Goal: Task Accomplishment & Management: Complete application form

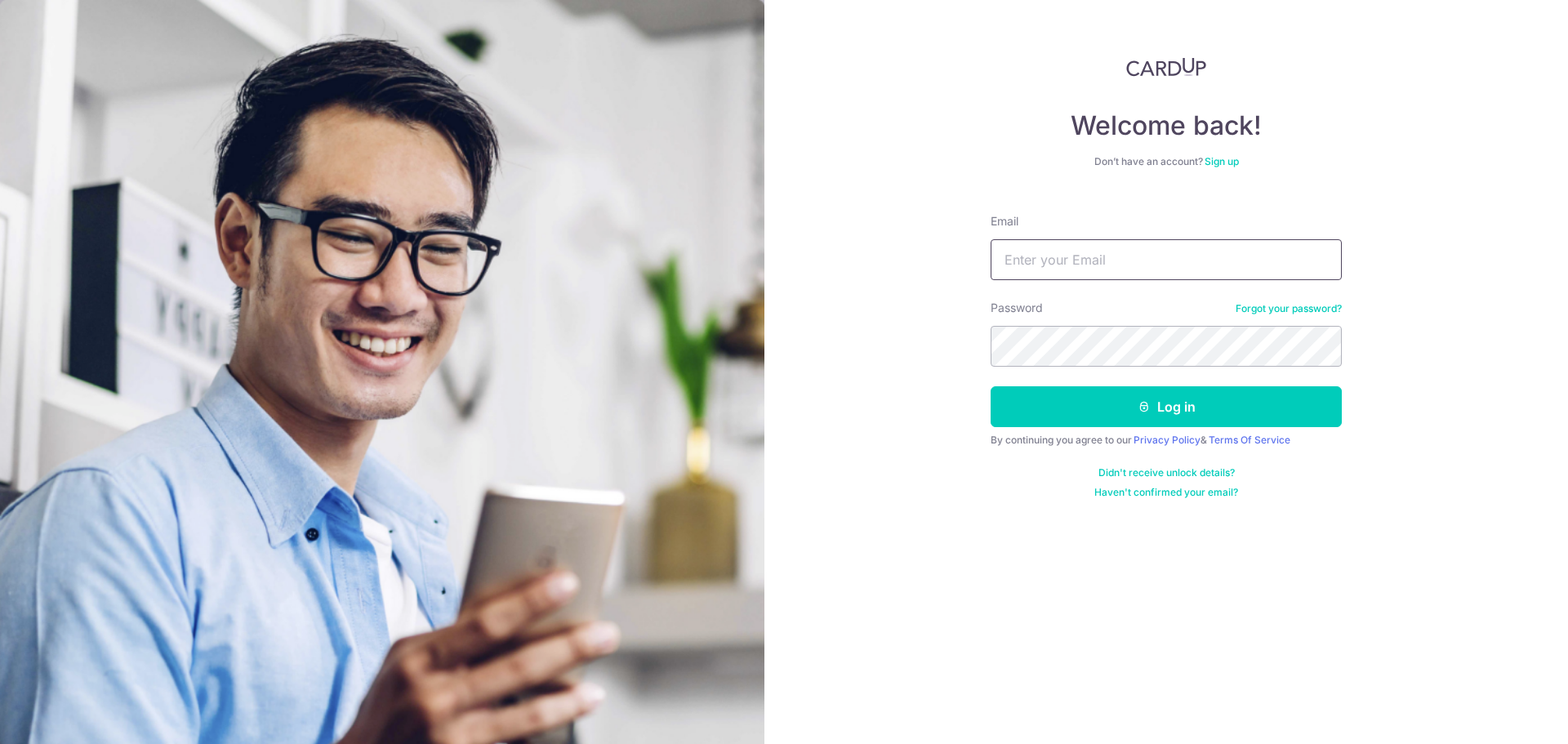
click at [1088, 249] on input "Email" at bounding box center [1165, 260] width 351 height 41
type input "tkw1812@yahoo.com.sg"
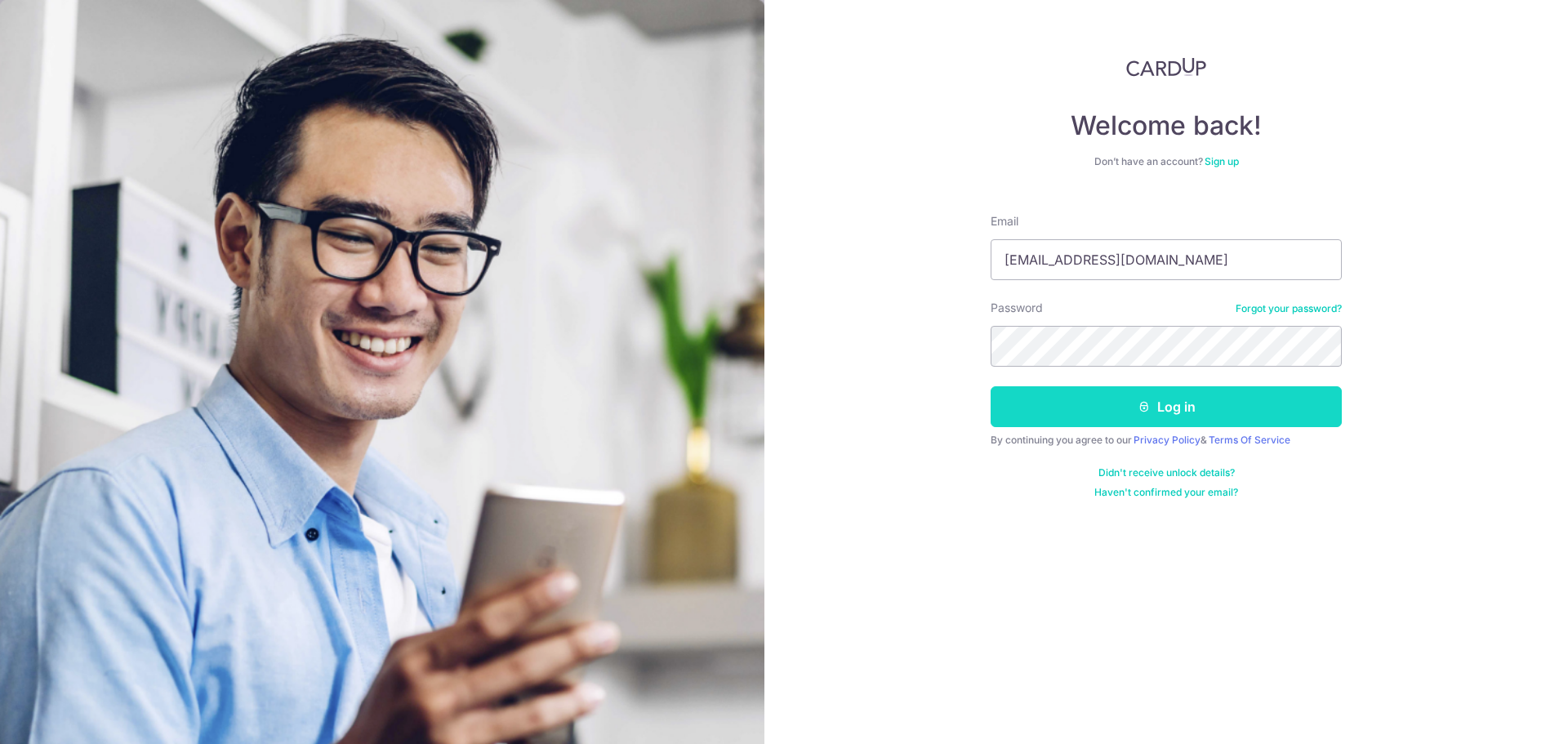
click at [1128, 396] on button "Log in" at bounding box center [1165, 407] width 351 height 41
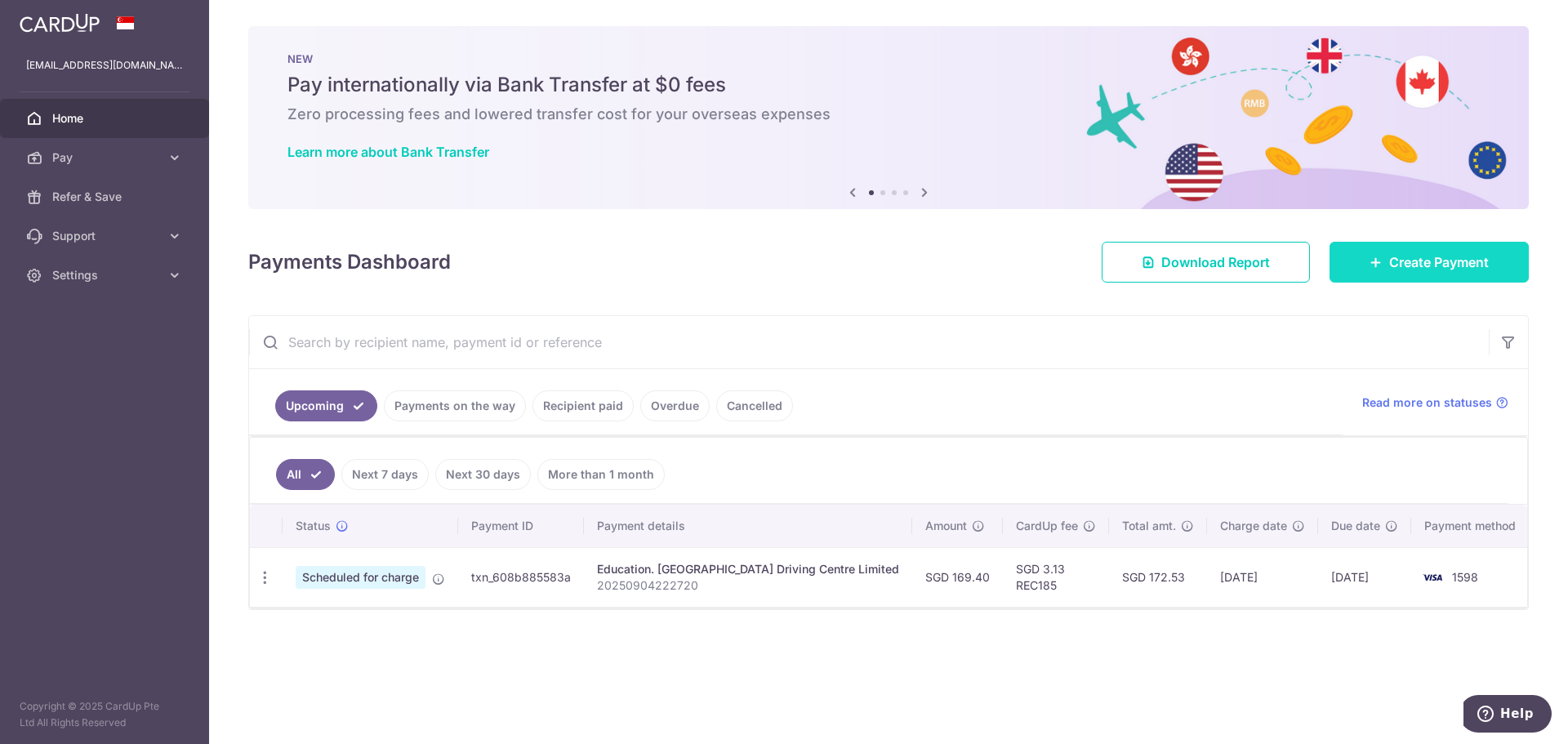
click at [1407, 261] on span "Create Payment" at bounding box center [1438, 262] width 100 height 20
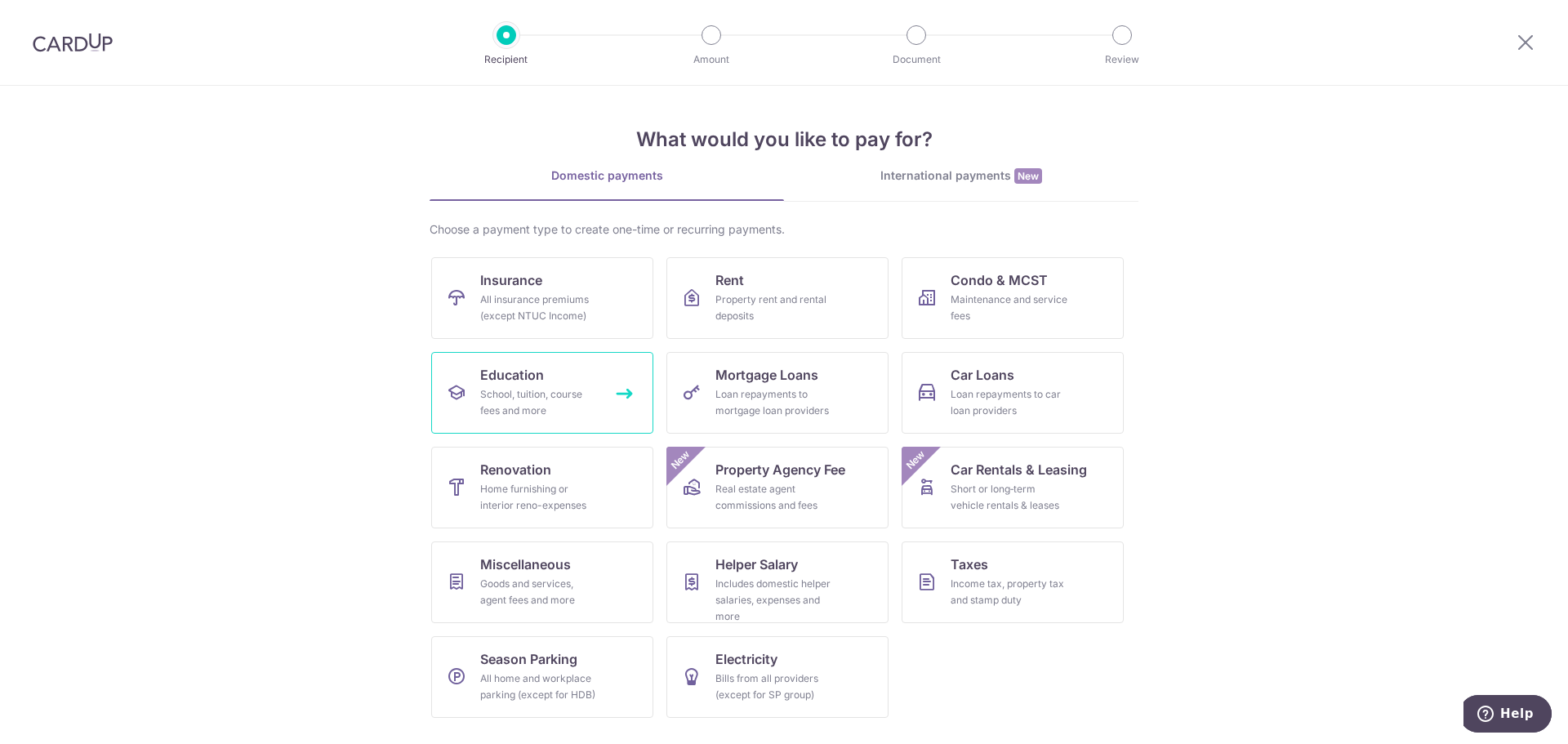
click at [517, 387] on div "School, tuition, course fees and more" at bounding box center [538, 403] width 118 height 32
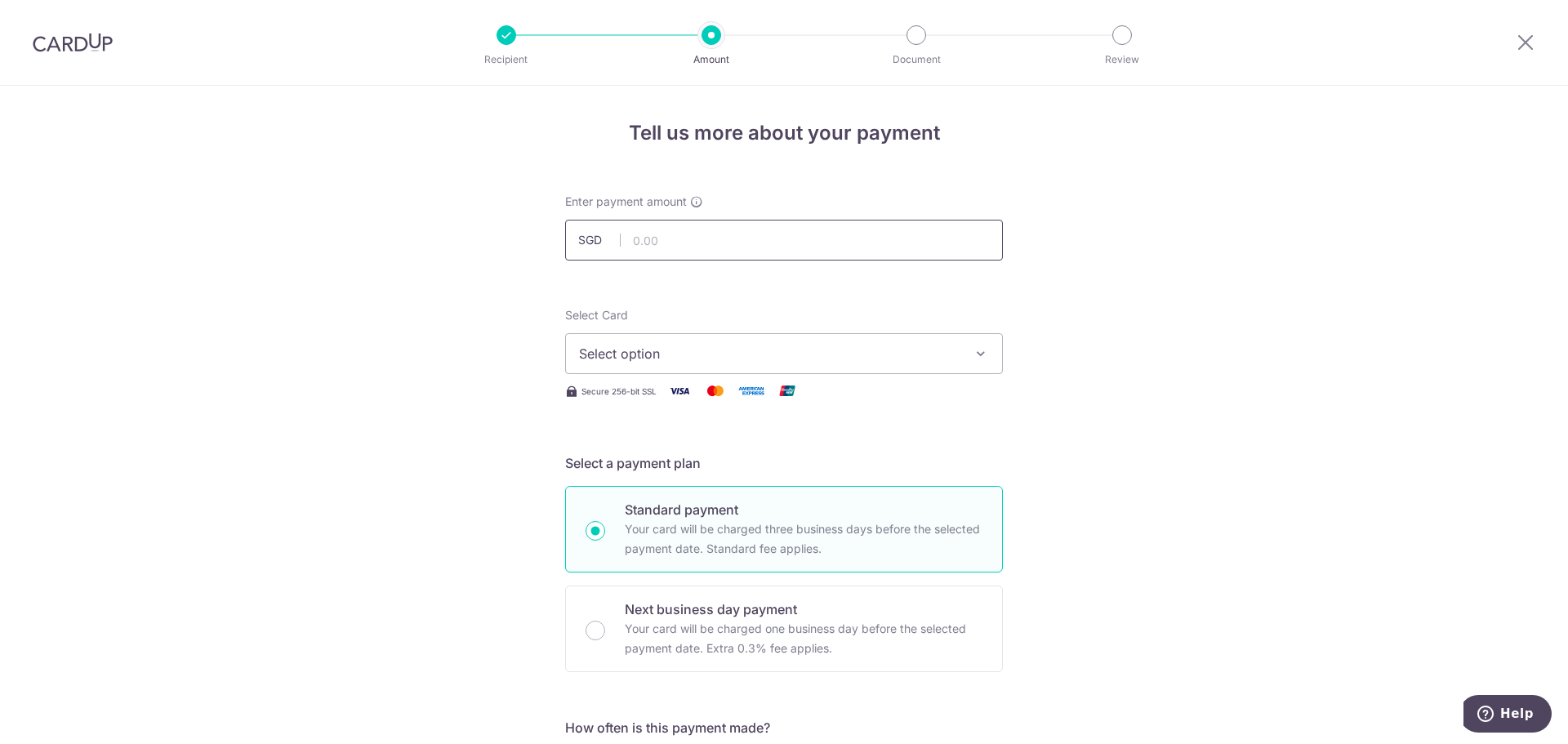
click at [723, 250] on input "text" at bounding box center [784, 241] width 438 height 41
click at [683, 241] on input "text" at bounding box center [784, 241] width 438 height 41
paste input "260.18"
type input "260.19"
click at [704, 346] on span "Select option" at bounding box center [769, 354] width 380 height 20
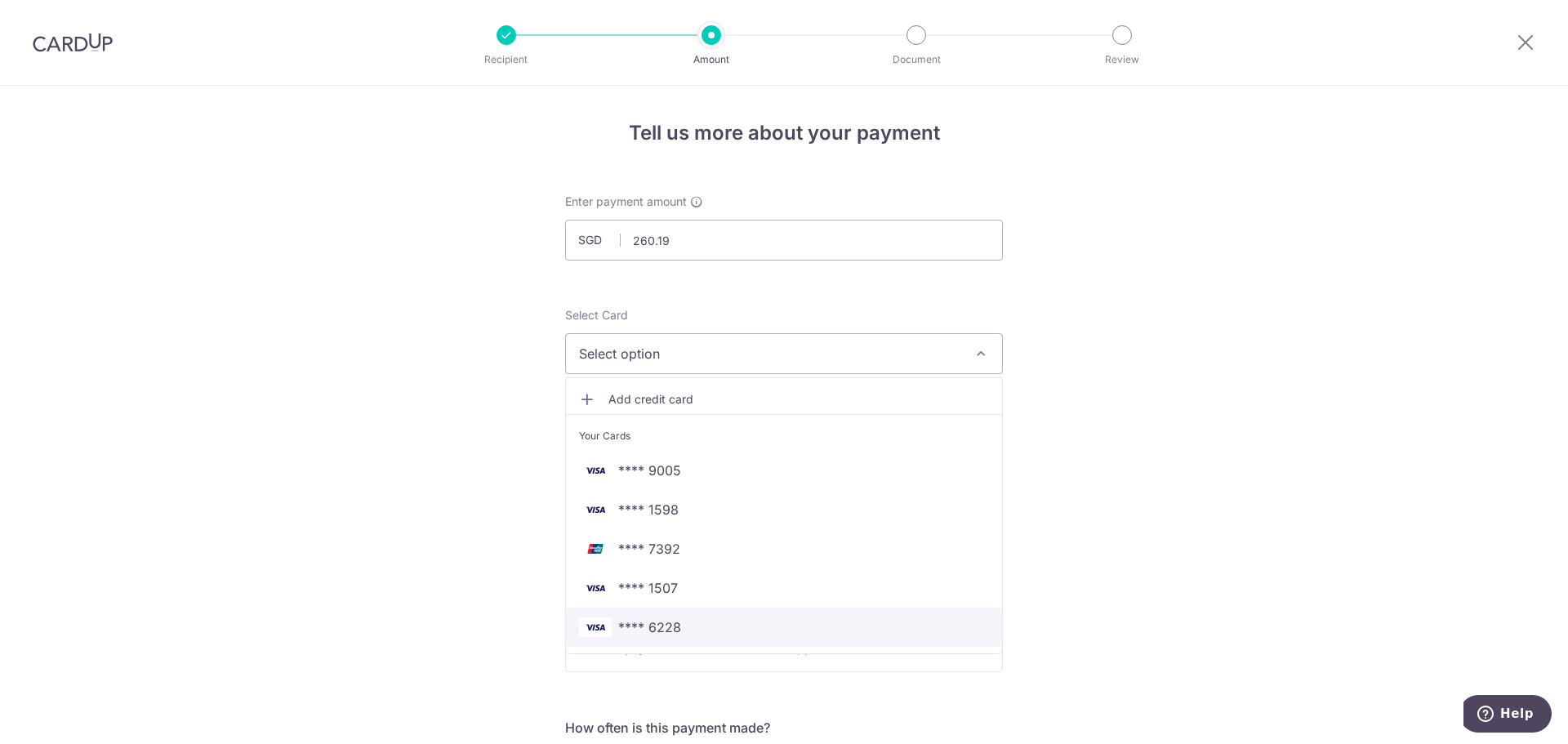
click at [685, 624] on span "**** 6228" at bounding box center [783, 627] width 410 height 20
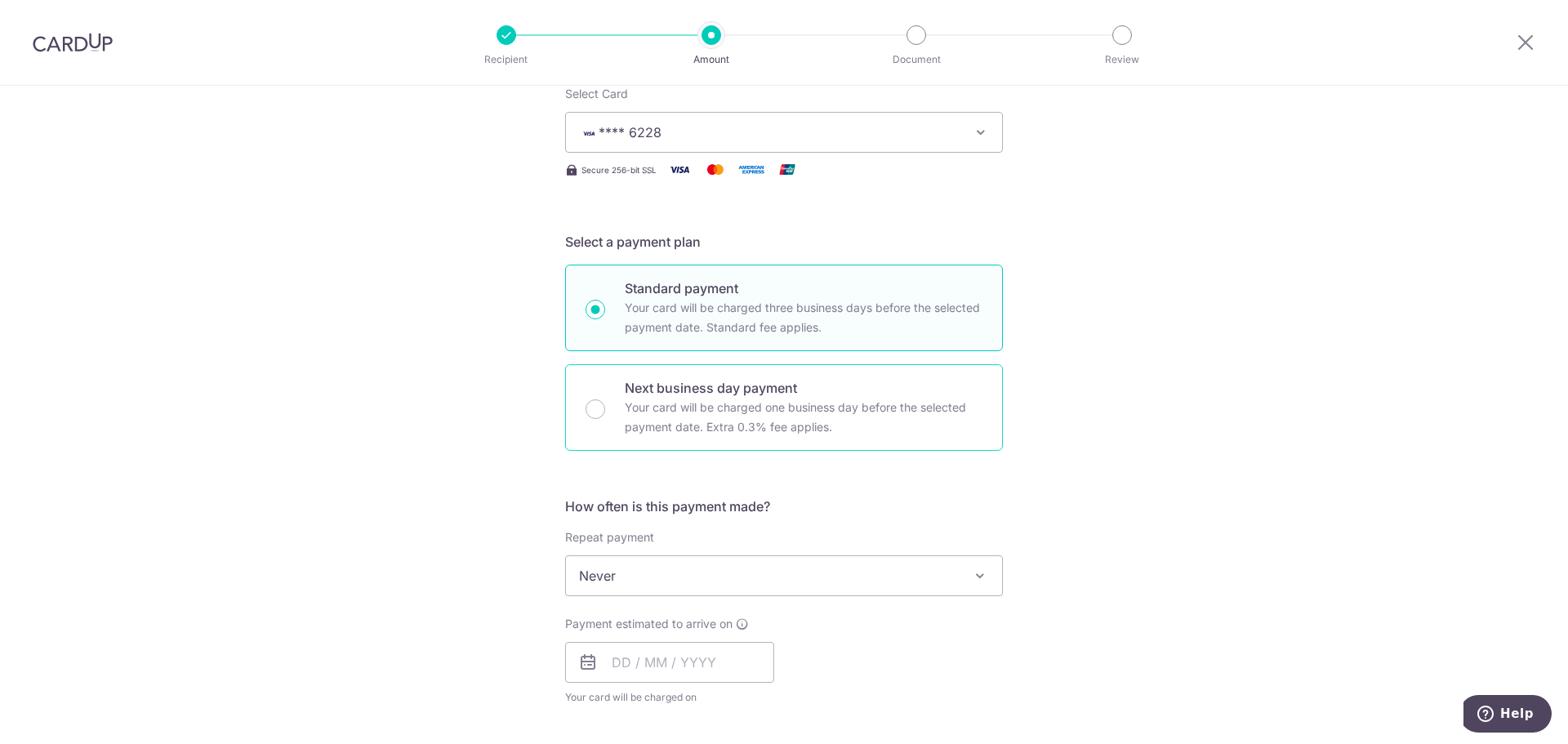
scroll to position [245, 0]
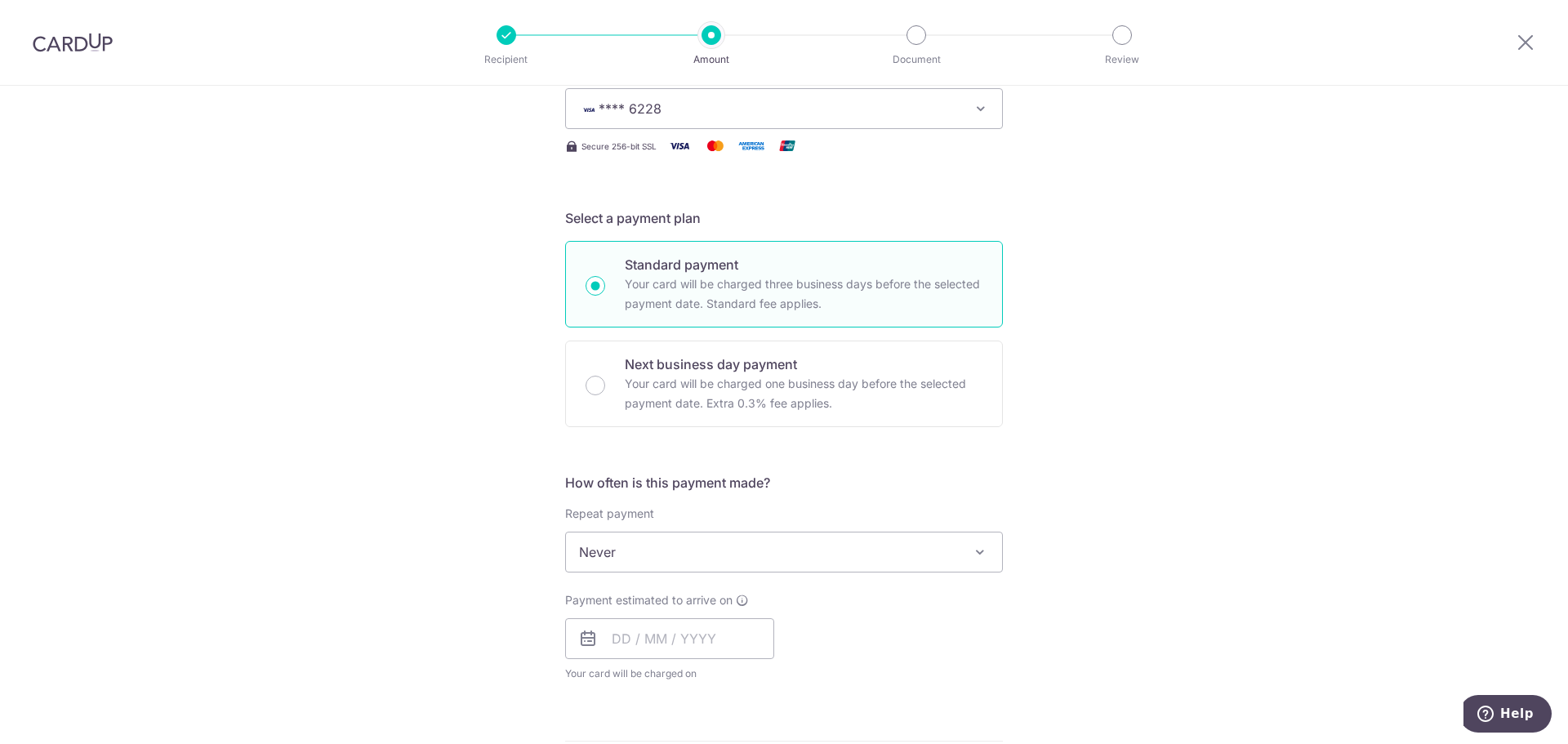
click at [634, 538] on span "Never" at bounding box center [784, 552] width 436 height 39
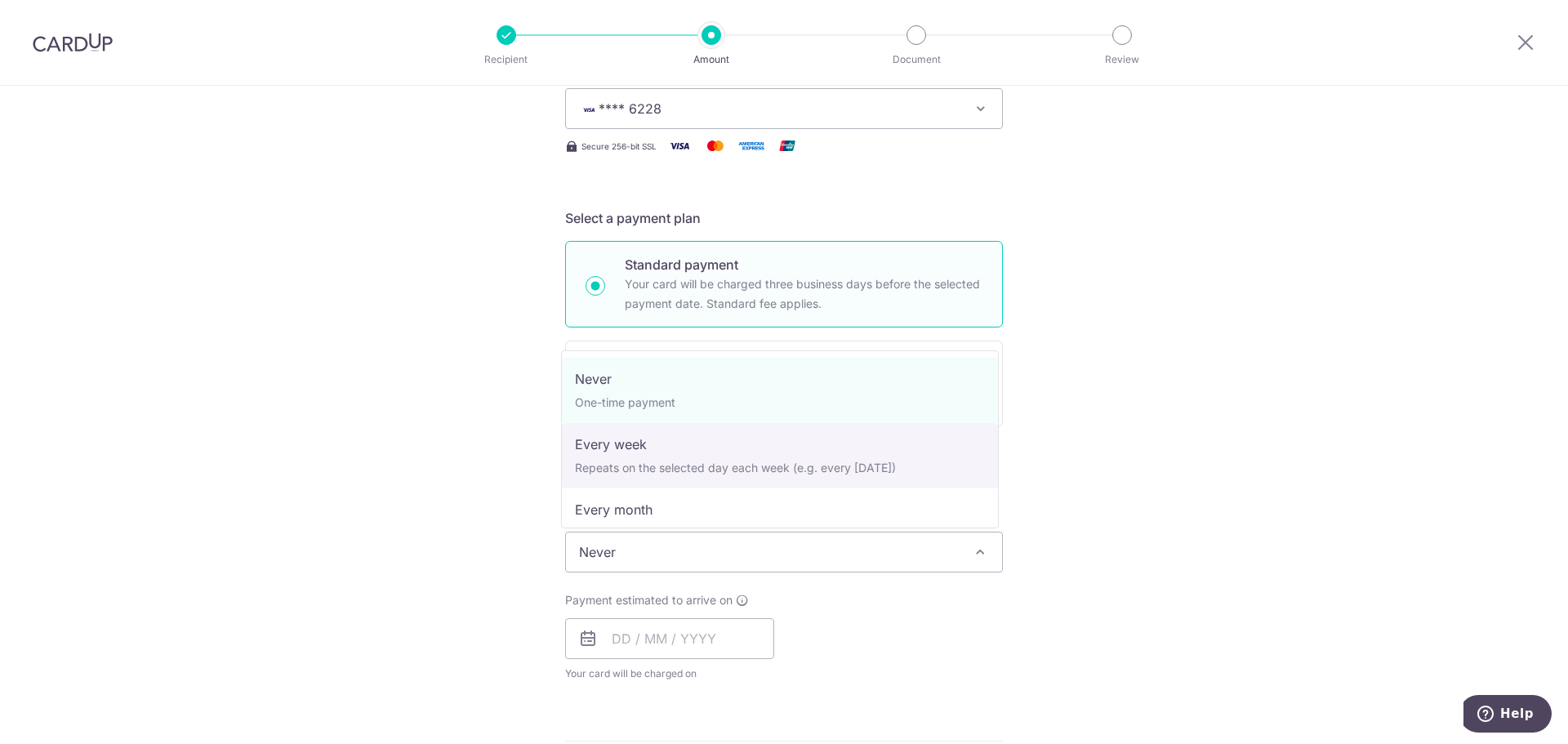
select select "2"
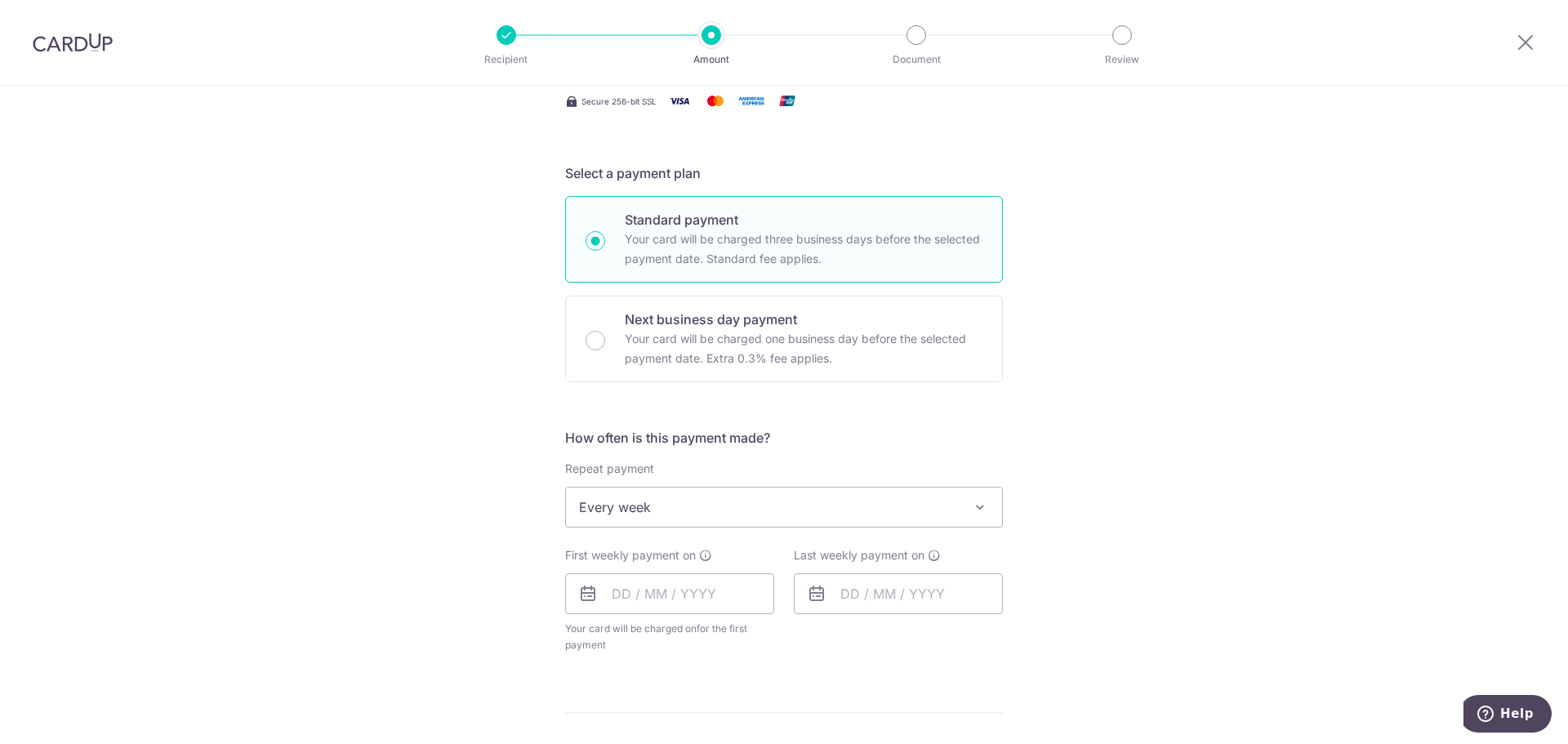
scroll to position [408, 0]
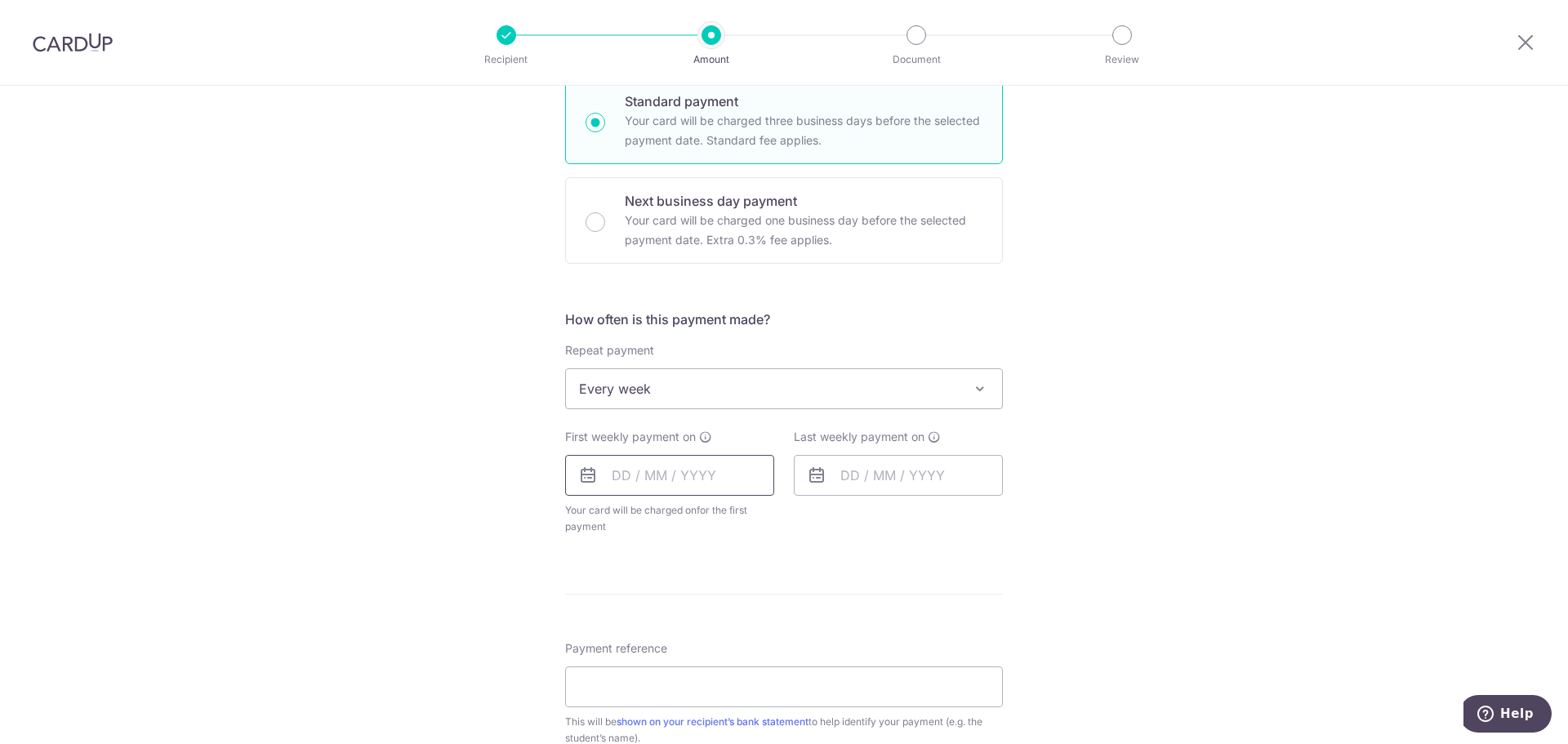
click at [669, 466] on input "text" at bounding box center [669, 476] width 209 height 41
click at [730, 660] on link "18" at bounding box center [728, 656] width 26 height 26
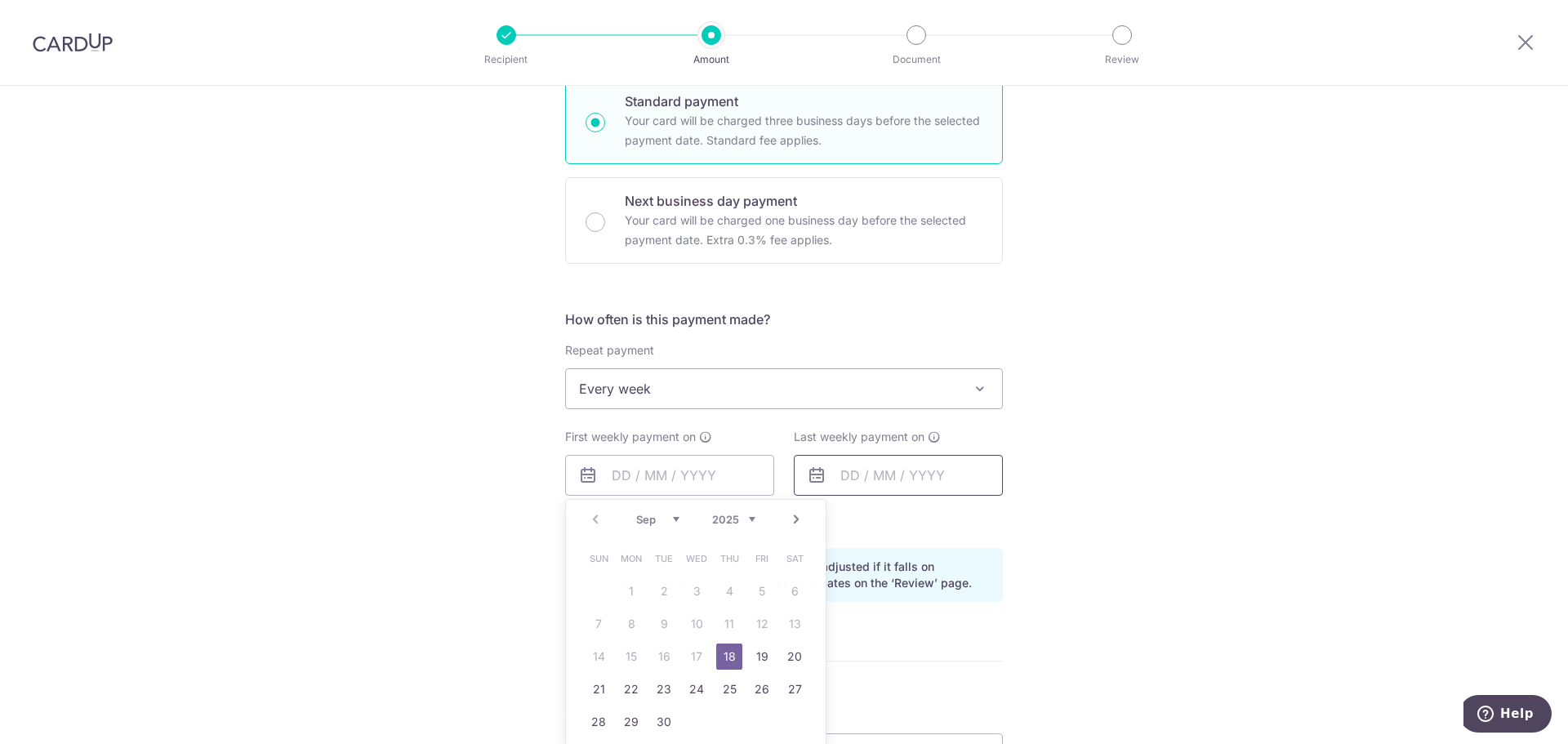
type input "18/09/2025"
click at [874, 477] on input "text" at bounding box center [898, 476] width 209 height 41
click at [888, 477] on input "text" at bounding box center [898, 476] width 209 height 41
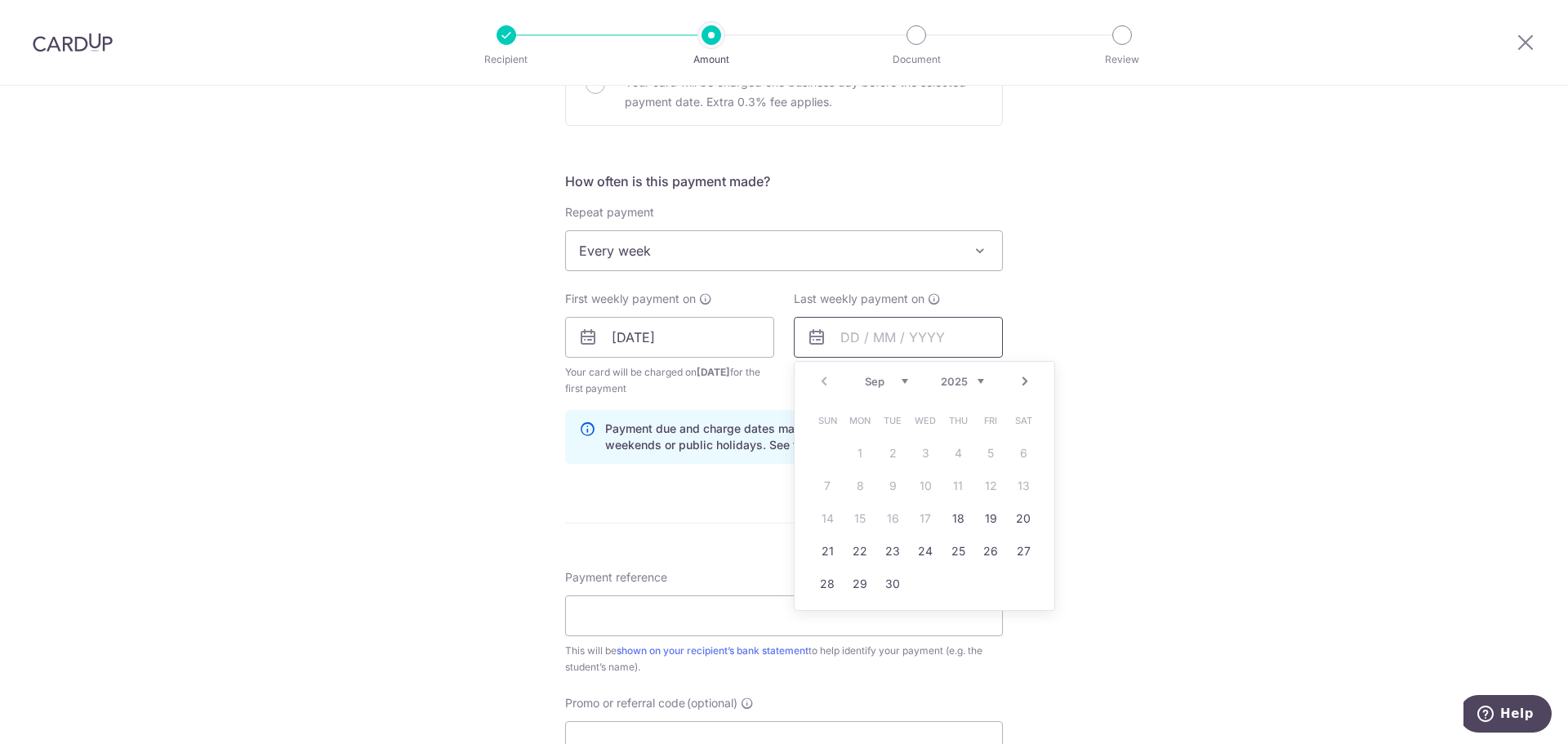
scroll to position [572, 0]
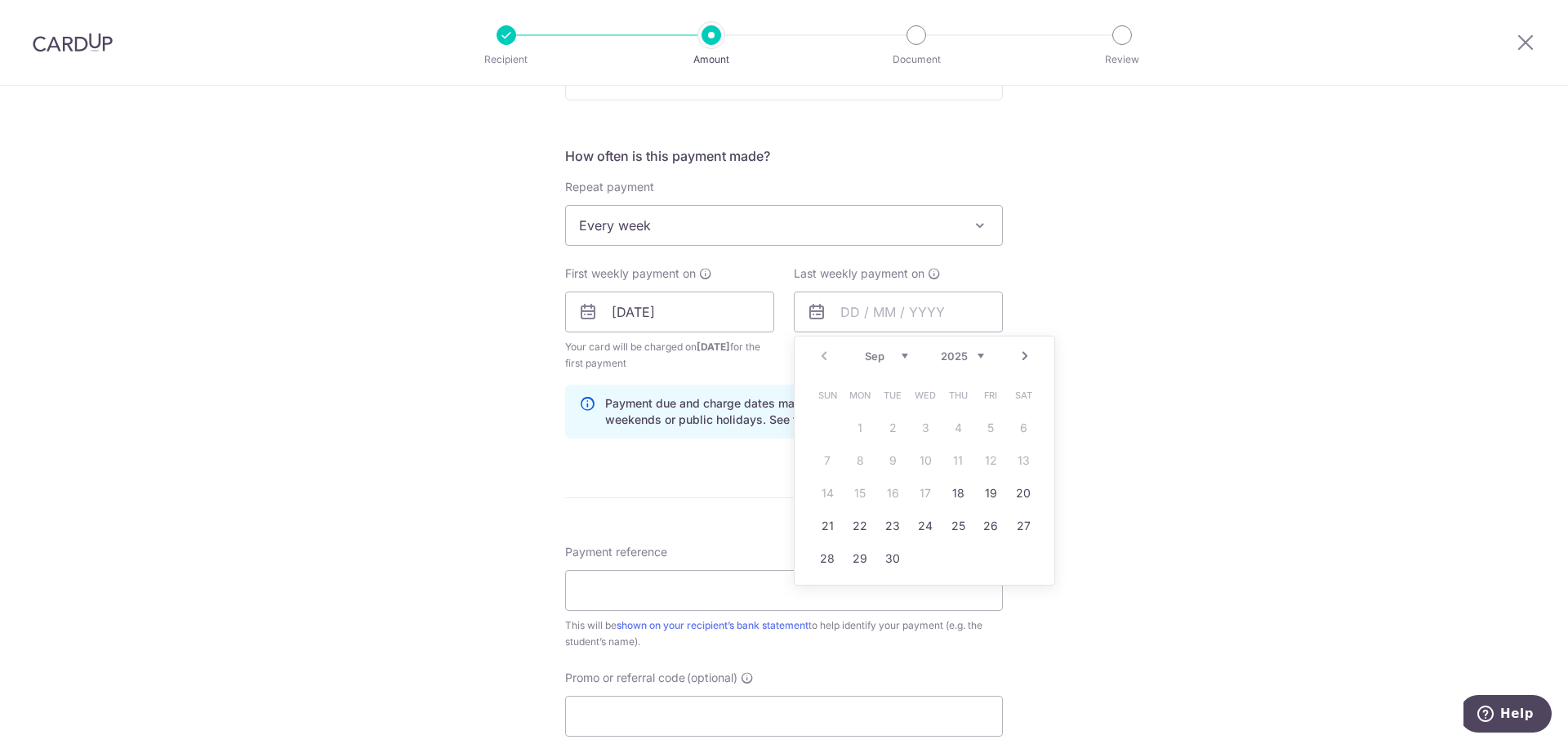
click at [1031, 351] on div "Prev Next Sep Oct Nov Dec 2025 2026 2027 2028 2029 2030 2031 2032 2033 2034 2035" at bounding box center [924, 356] width 259 height 39
click at [1019, 355] on link "Next" at bounding box center [1024, 356] width 20 height 20
click at [961, 428] on link "2" at bounding box center [957, 427] width 26 height 26
click at [918, 307] on input "02/10/2025" at bounding box center [898, 312] width 209 height 41
click at [823, 353] on link "Prev" at bounding box center [823, 356] width 20 height 20
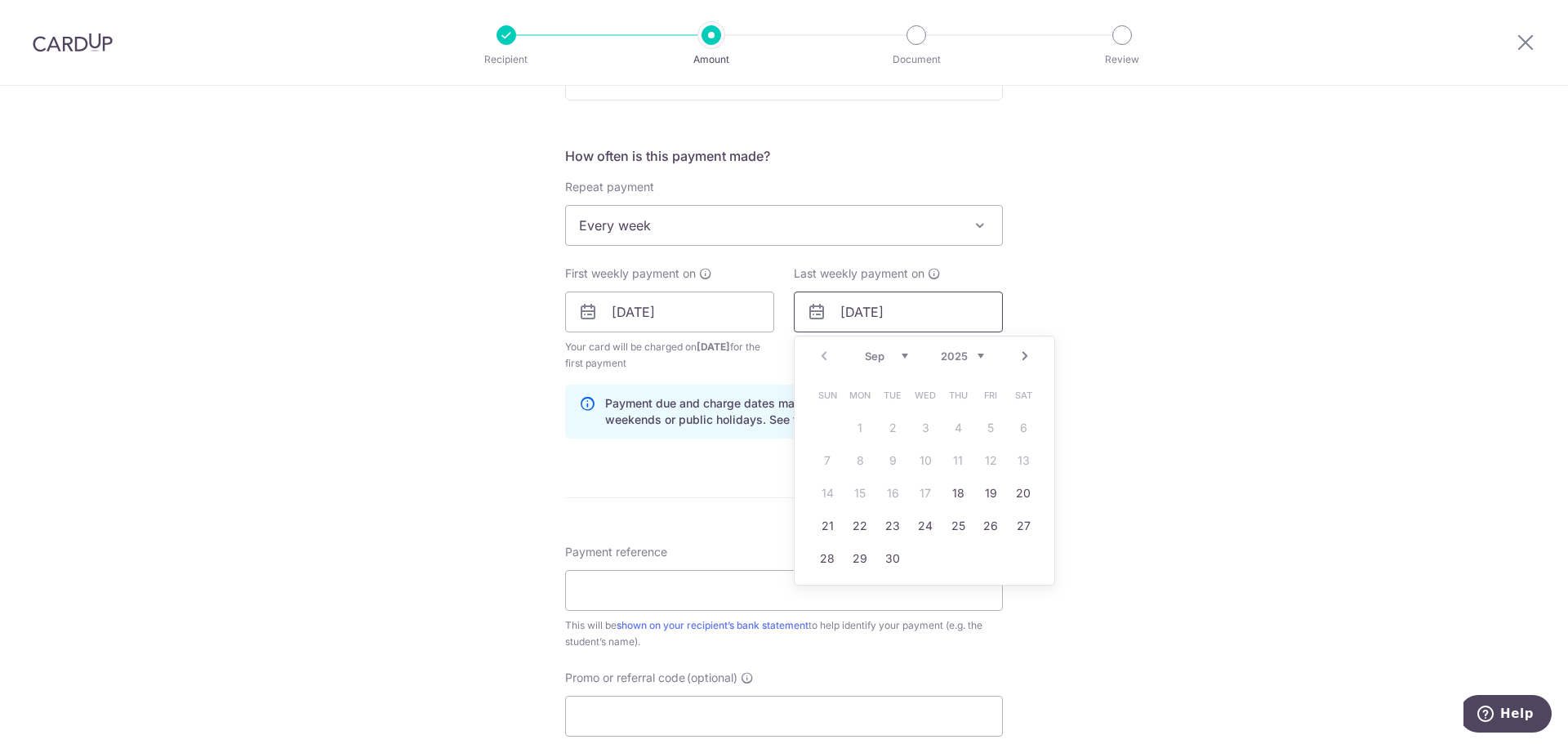
click at [919, 313] on input "02/10/2025" at bounding box center [898, 312] width 209 height 41
click at [1024, 358] on link "Next" at bounding box center [1024, 356] width 20 height 20
click at [989, 432] on link "3" at bounding box center [989, 427] width 26 height 26
type input "03/10/2025"
click at [912, 322] on input "03/10/2025" at bounding box center [898, 312] width 209 height 41
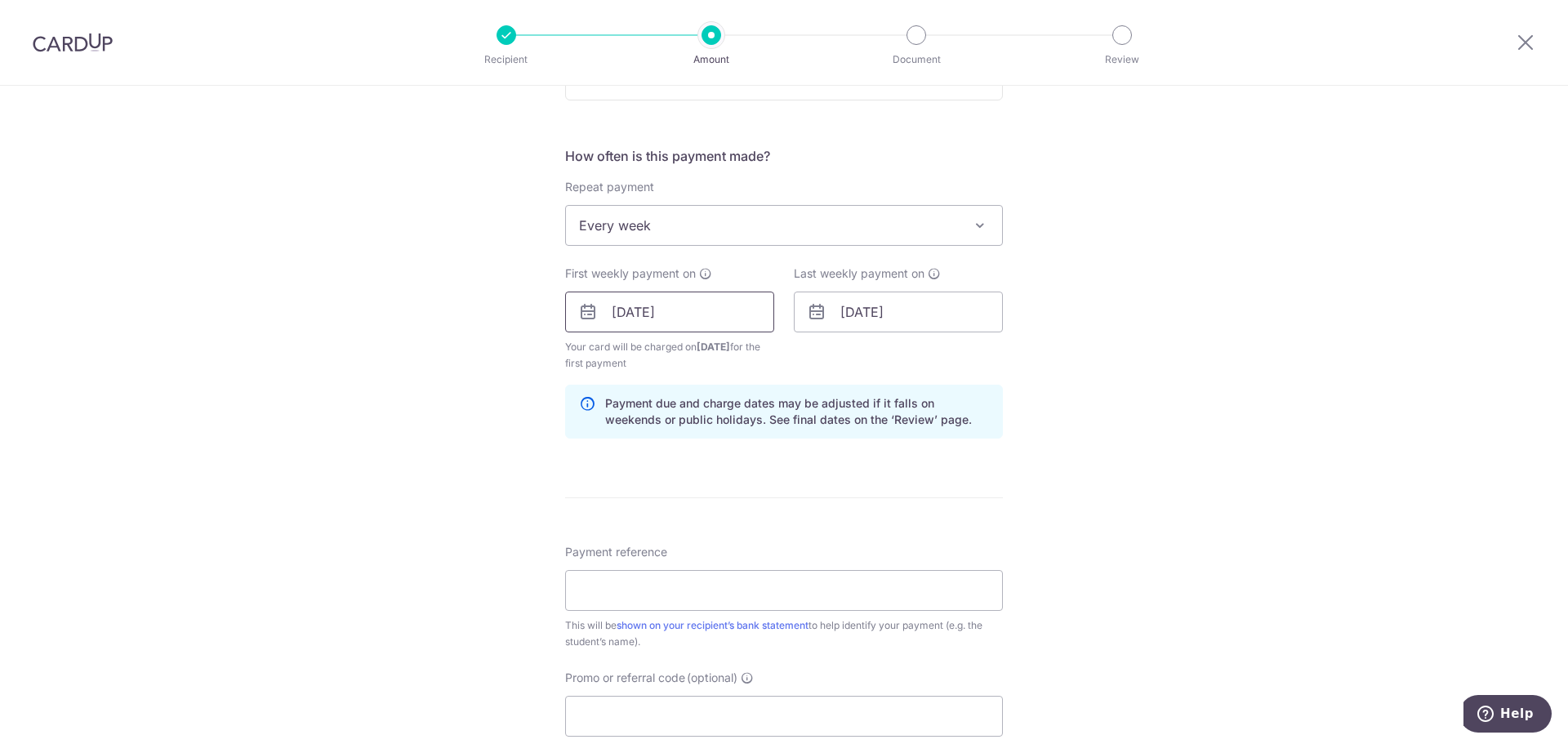
click at [703, 311] on input "18/09/2025" at bounding box center [669, 312] width 209 height 41
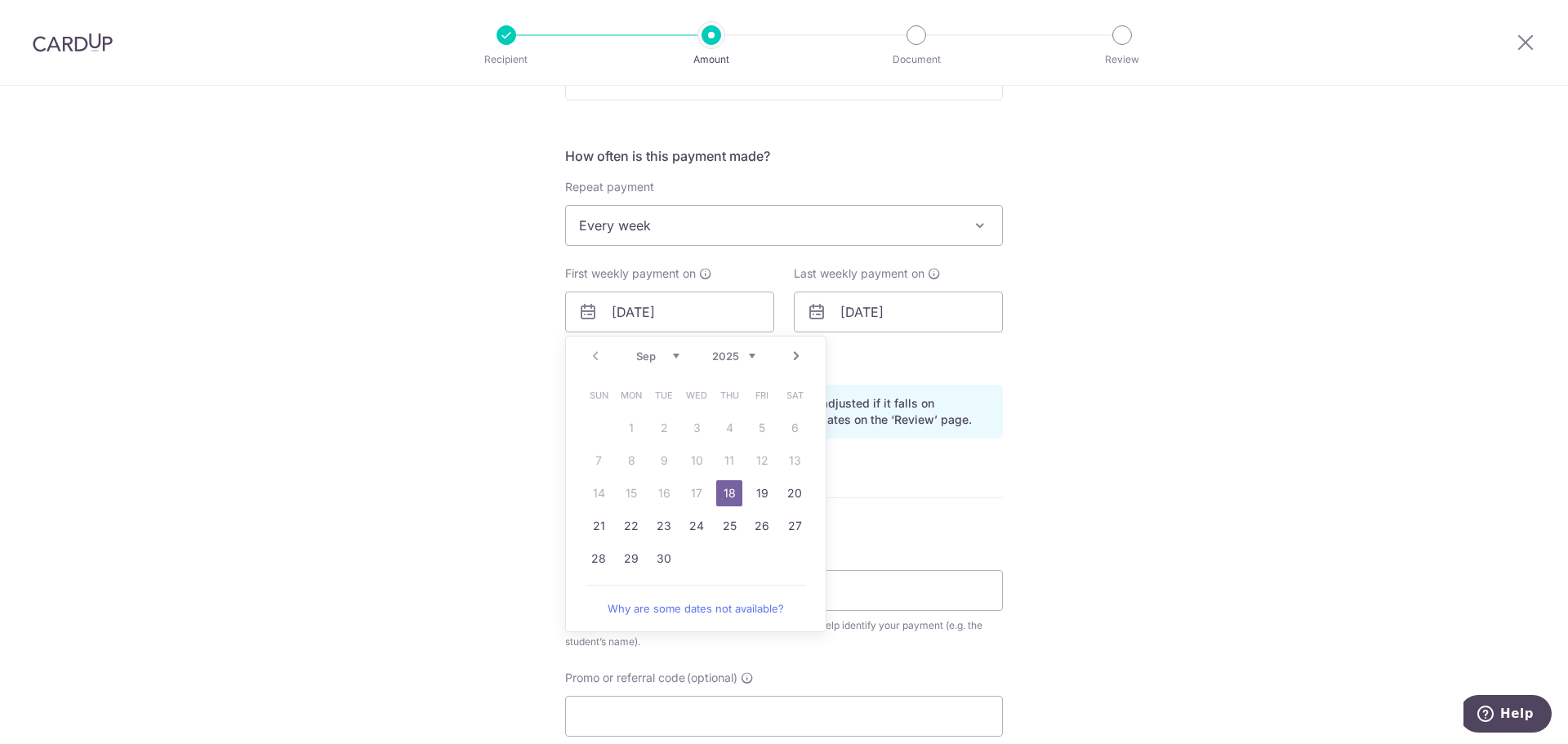
click at [1184, 344] on div "Tell us more about your payment Enter payment amount SGD 260.19 260.19 Select C…" at bounding box center [784, 293] width 1568 height 1561
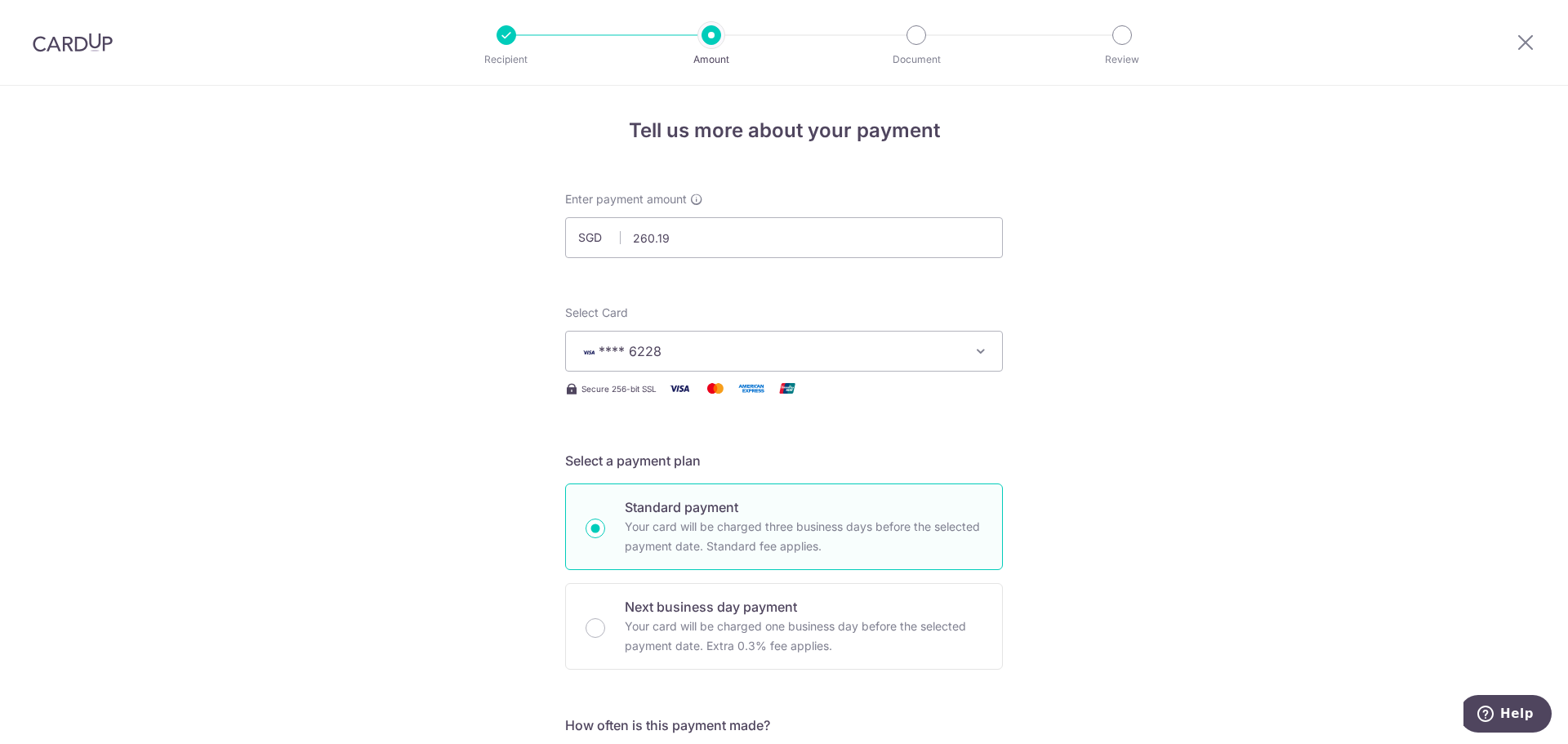
scroll to position [0, 0]
drag, startPoint x: 681, startPoint y: 244, endPoint x: 597, endPoint y: 241, distance: 84.1
click at [597, 241] on div "SGD 260.19 260.19" at bounding box center [784, 241] width 438 height 41
click at [685, 240] on input "260.19" at bounding box center [784, 241] width 438 height 41
paste input "390.27"
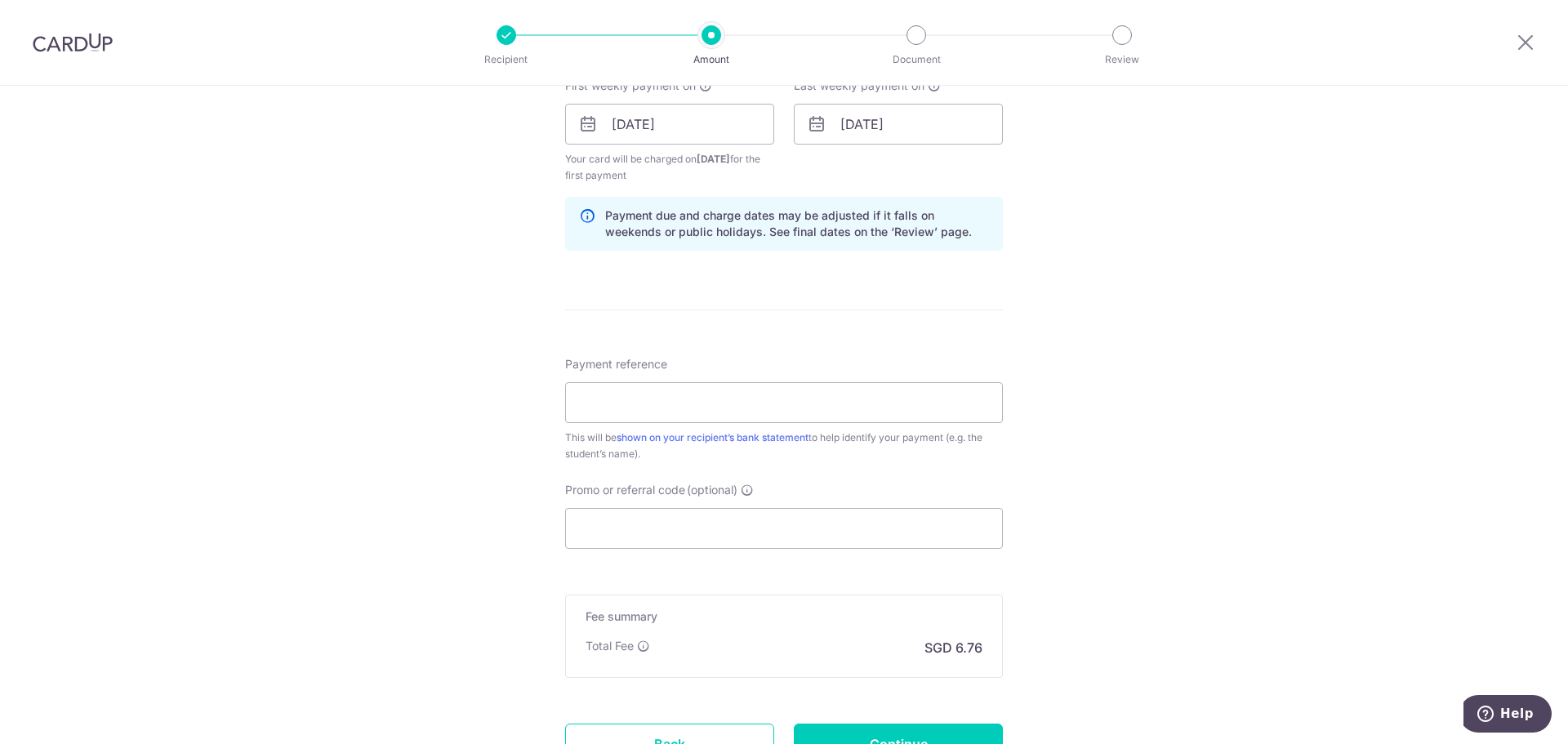
scroll to position [817, 0]
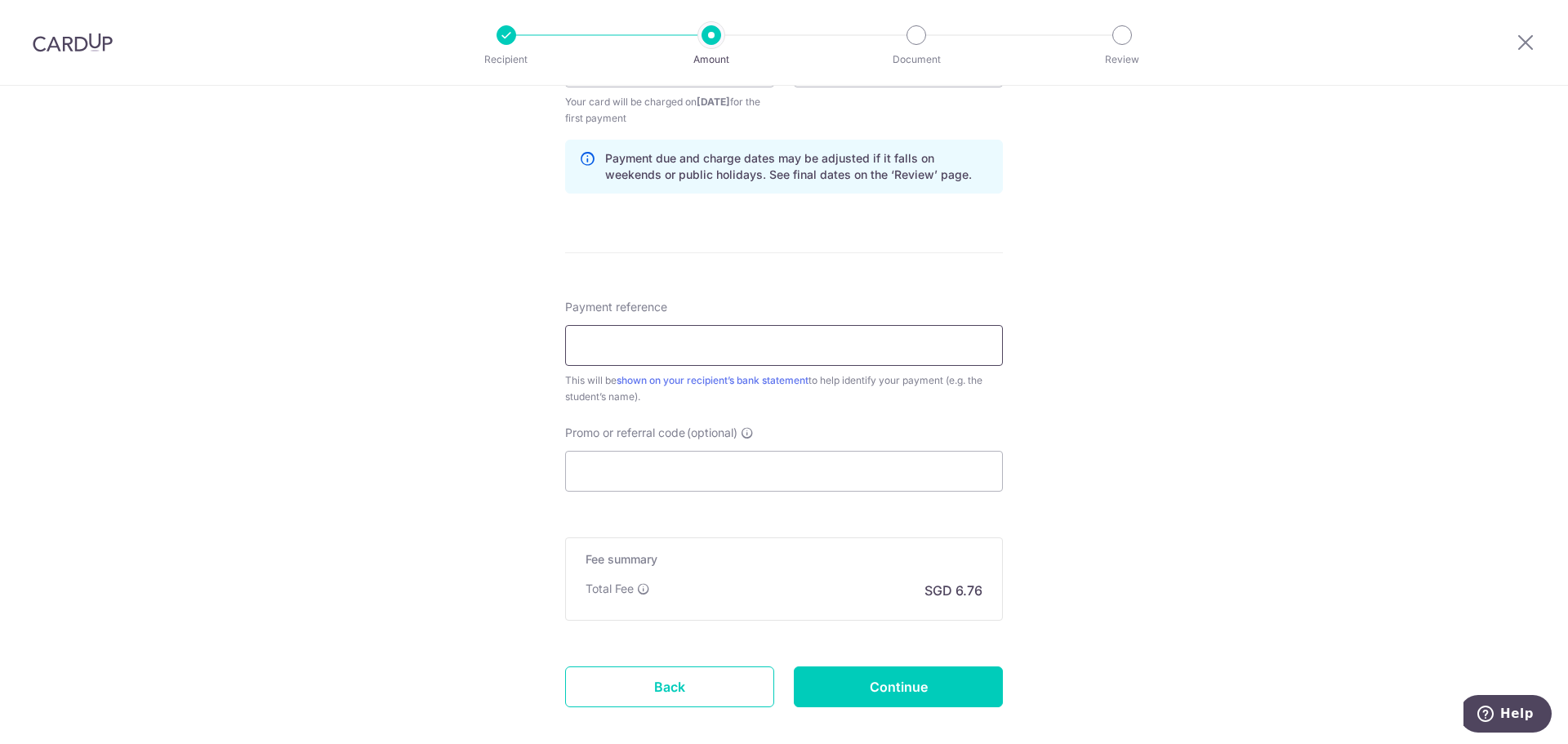
type input "390.28"
click at [677, 359] on input "Payment reference" at bounding box center [784, 346] width 438 height 41
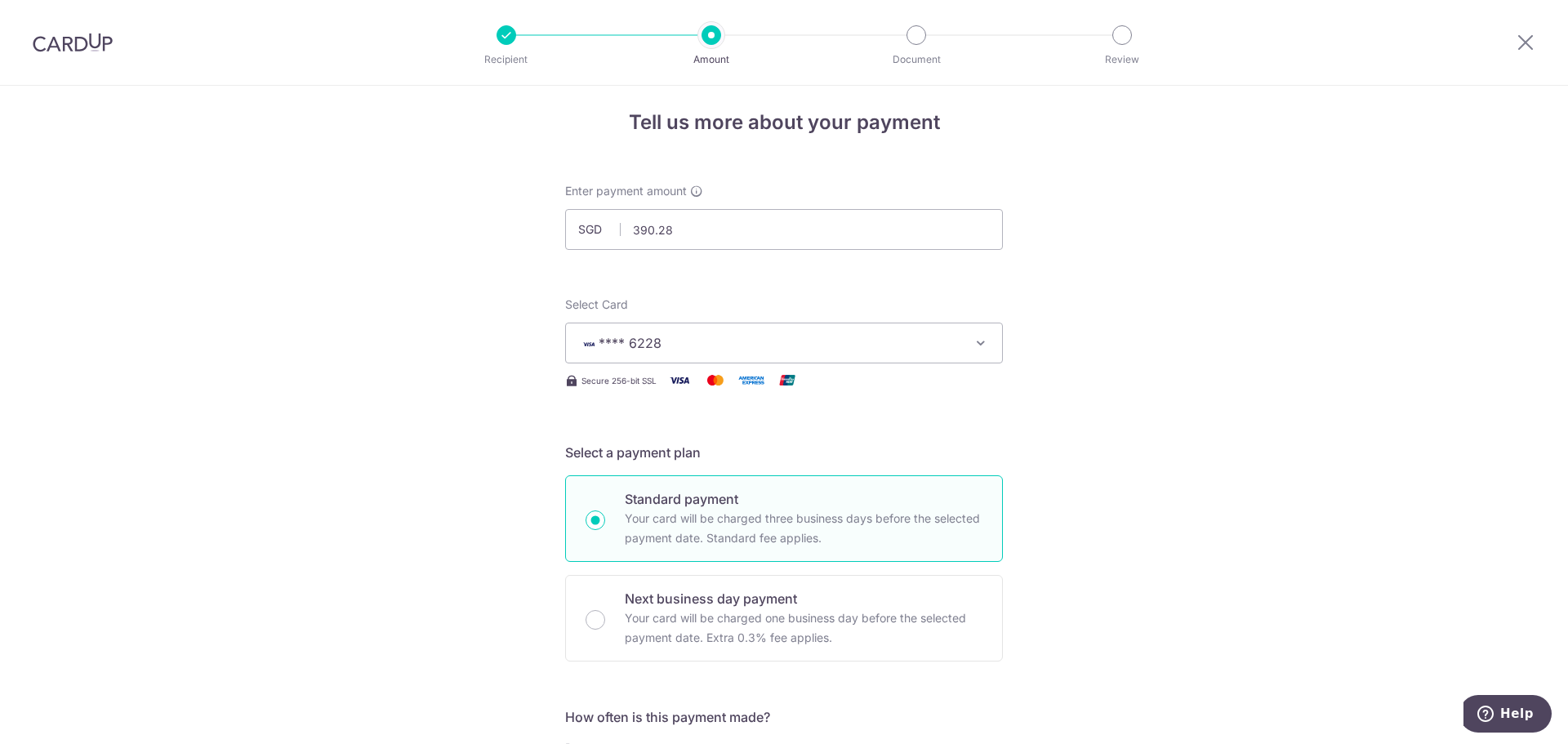
scroll to position [0, 0]
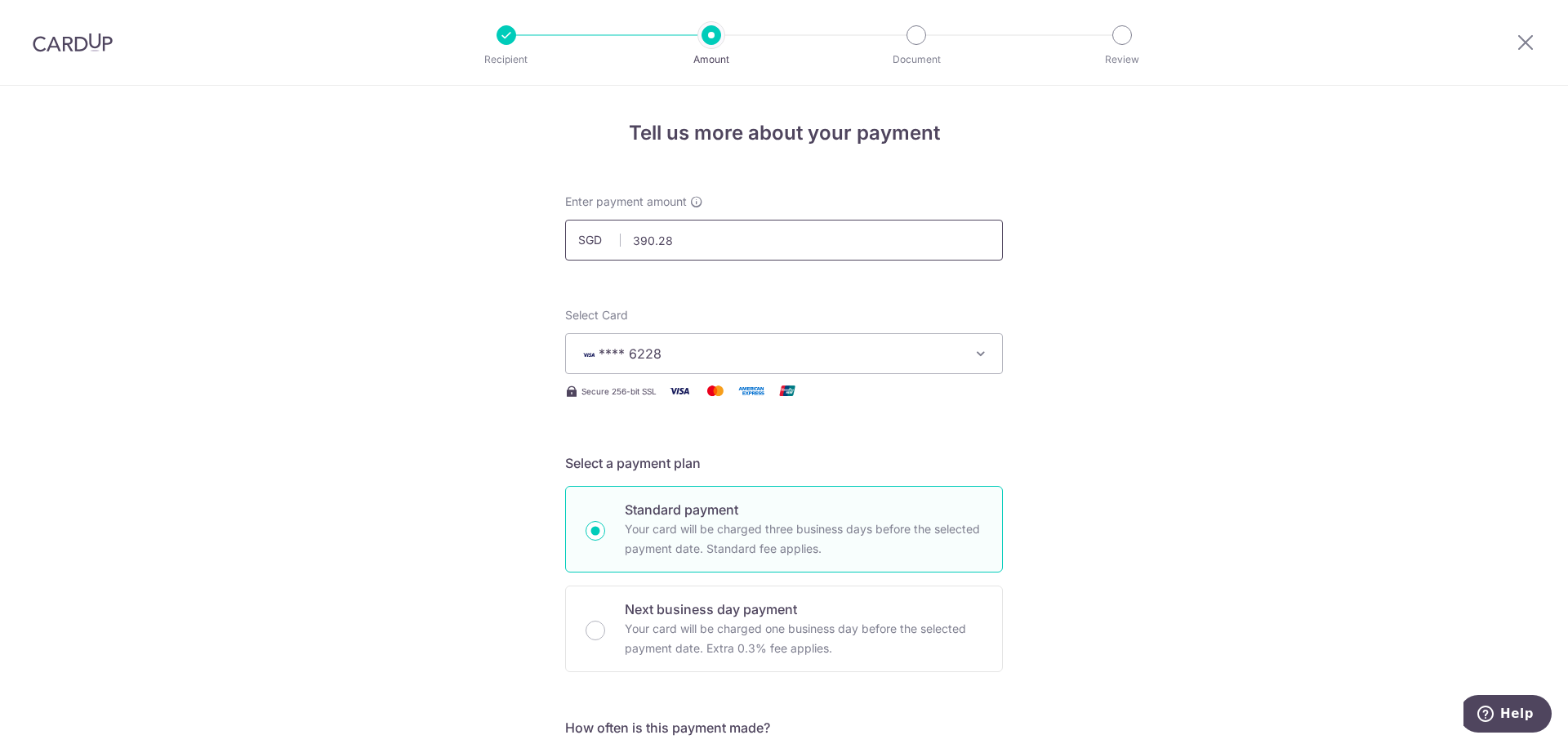
click at [690, 241] on input "390.28" at bounding box center [784, 241] width 438 height 41
click at [578, 235] on div "SGD 390.28 390.28" at bounding box center [784, 241] width 438 height 41
click at [555, 233] on div "Enter payment amount SGD 390.28 390.28" at bounding box center [784, 227] width 457 height 67
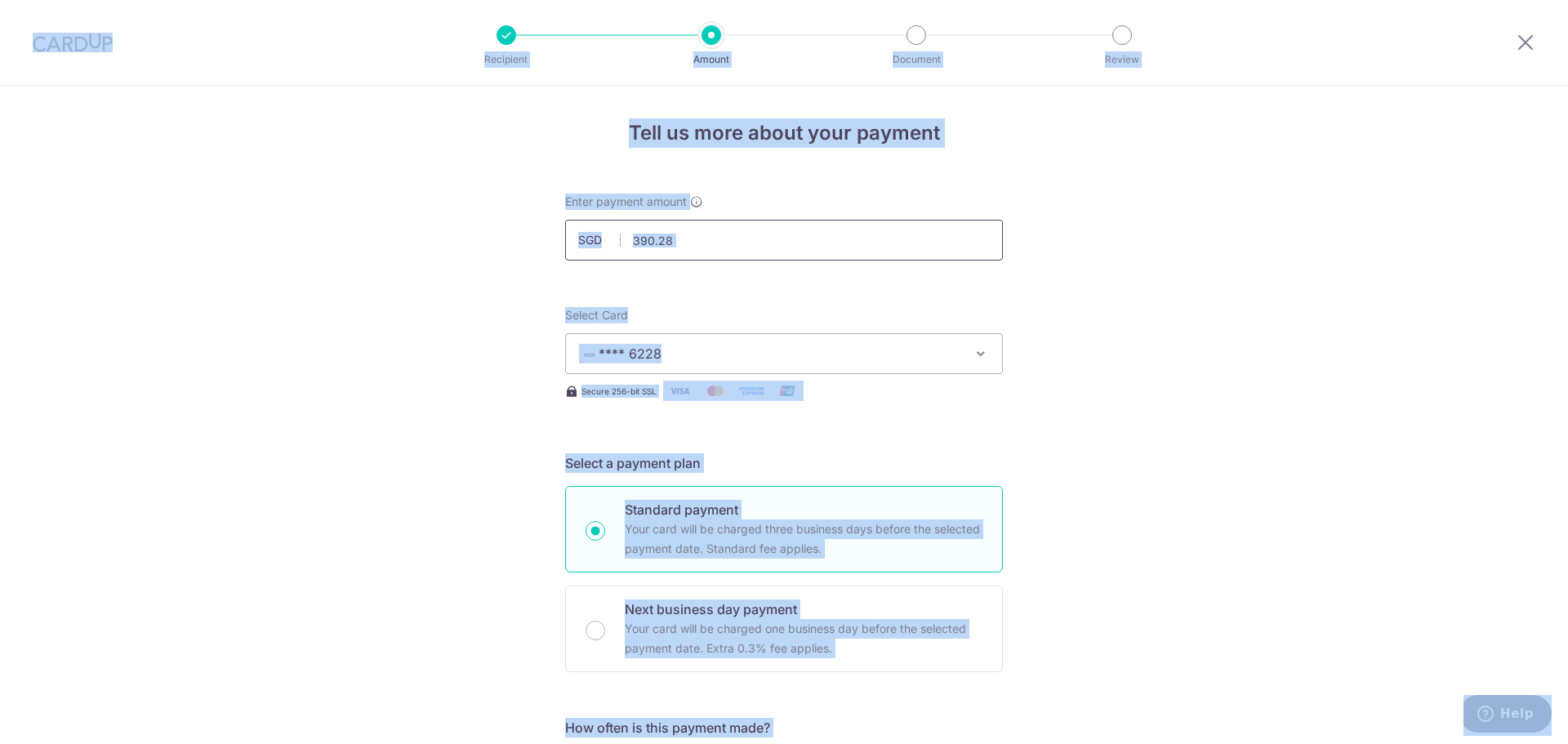
click at [710, 232] on input "390.28" at bounding box center [784, 241] width 438 height 41
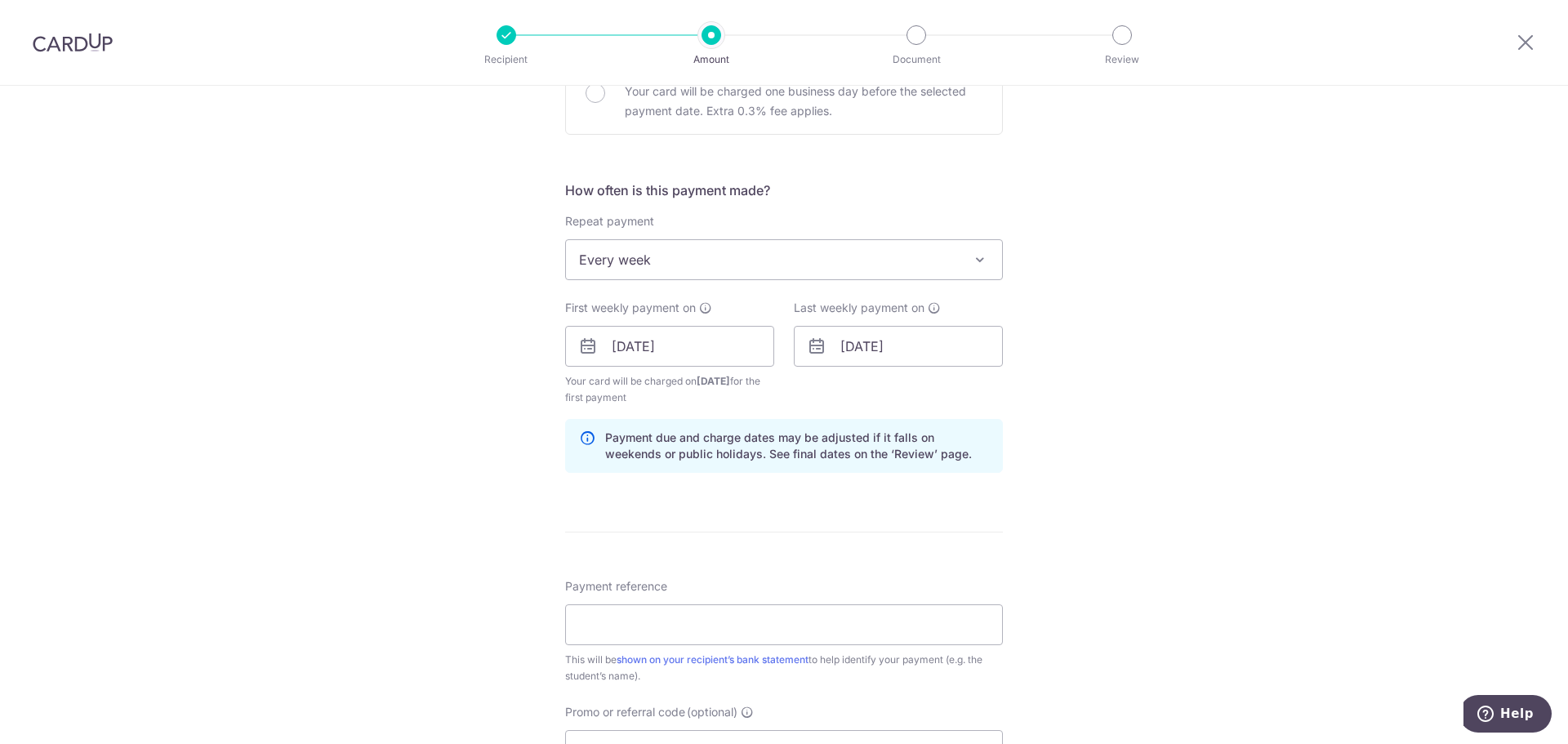
scroll to position [572, 0]
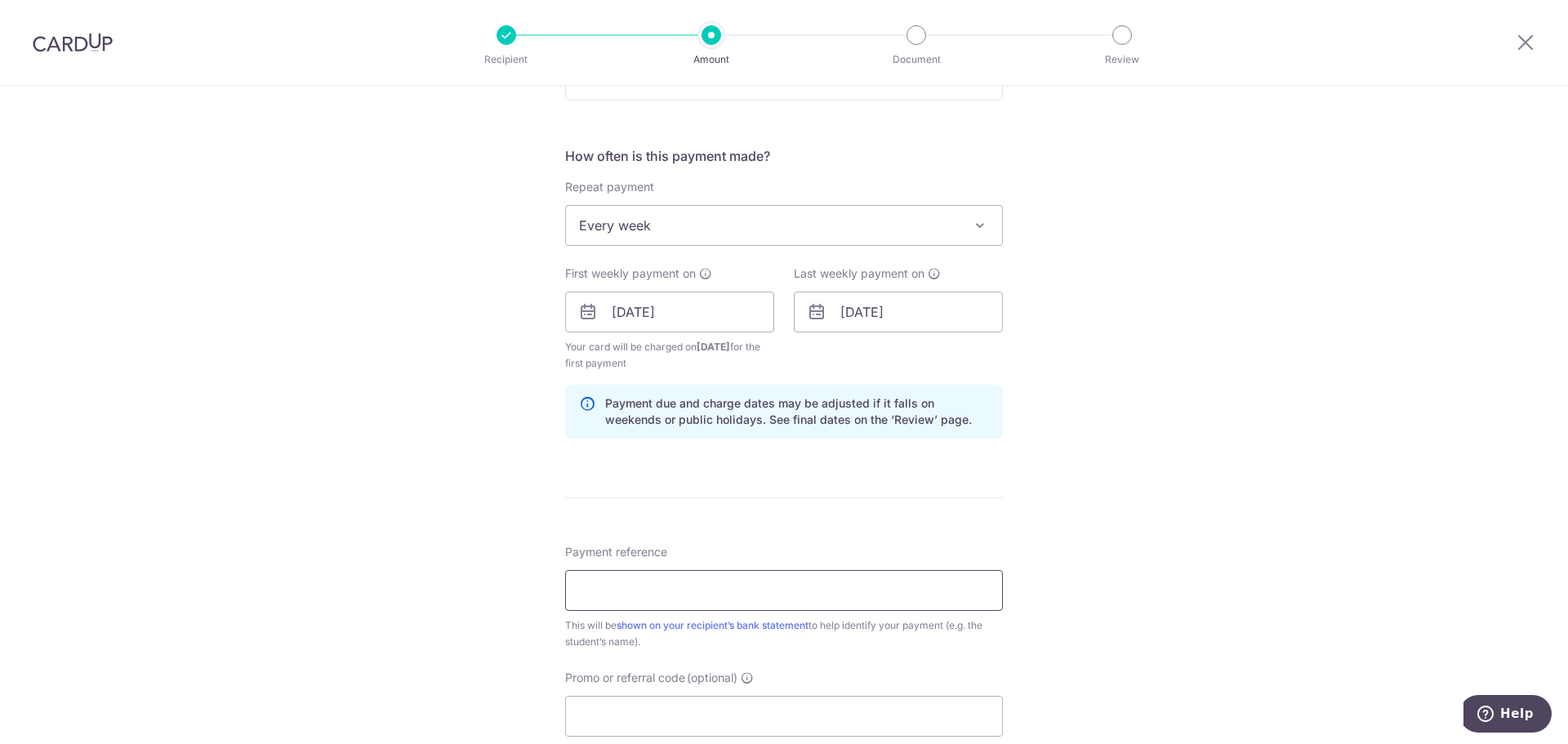
click at [672, 591] on input "Payment reference" at bounding box center [784, 591] width 438 height 41
paste input "20250912232945"
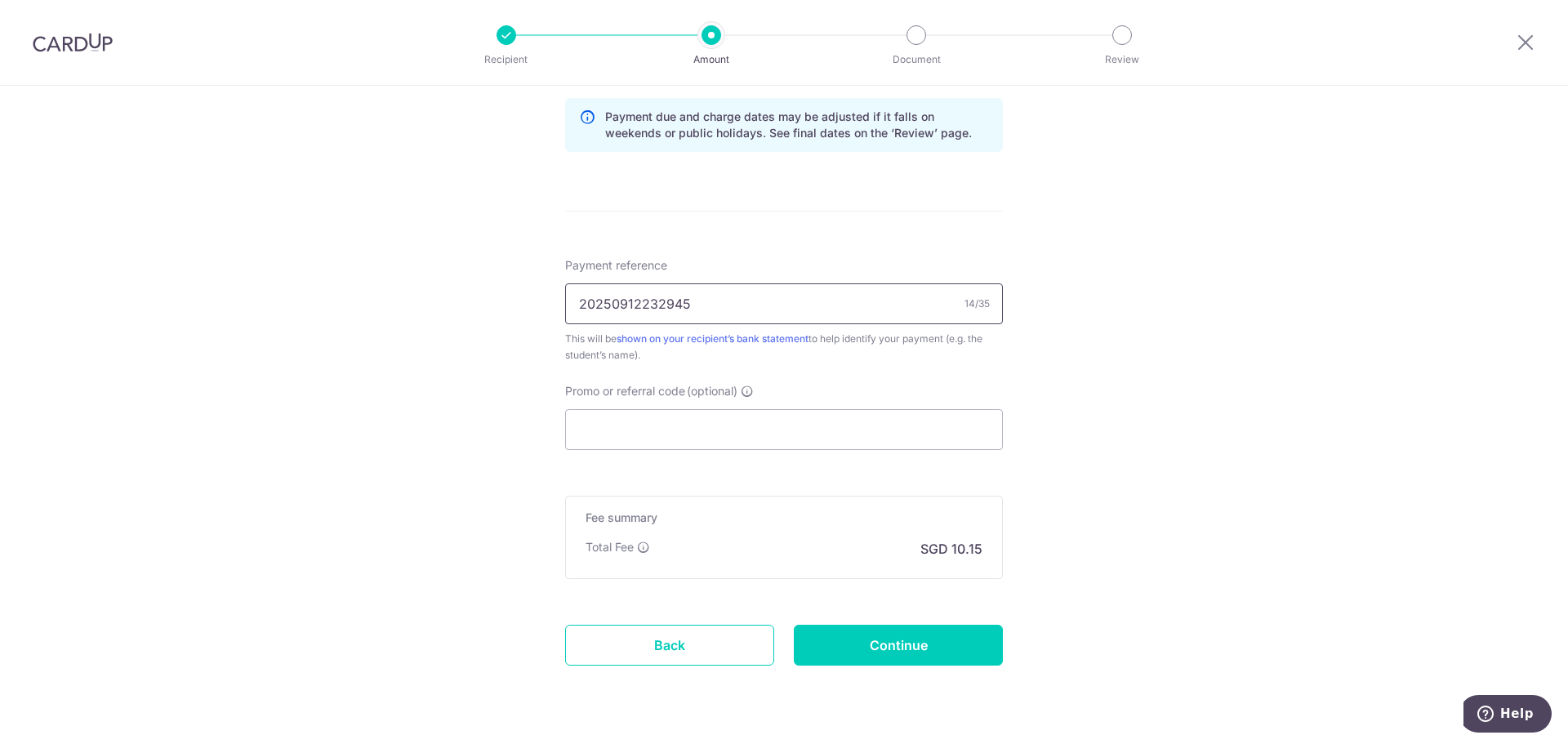
scroll to position [898, 0]
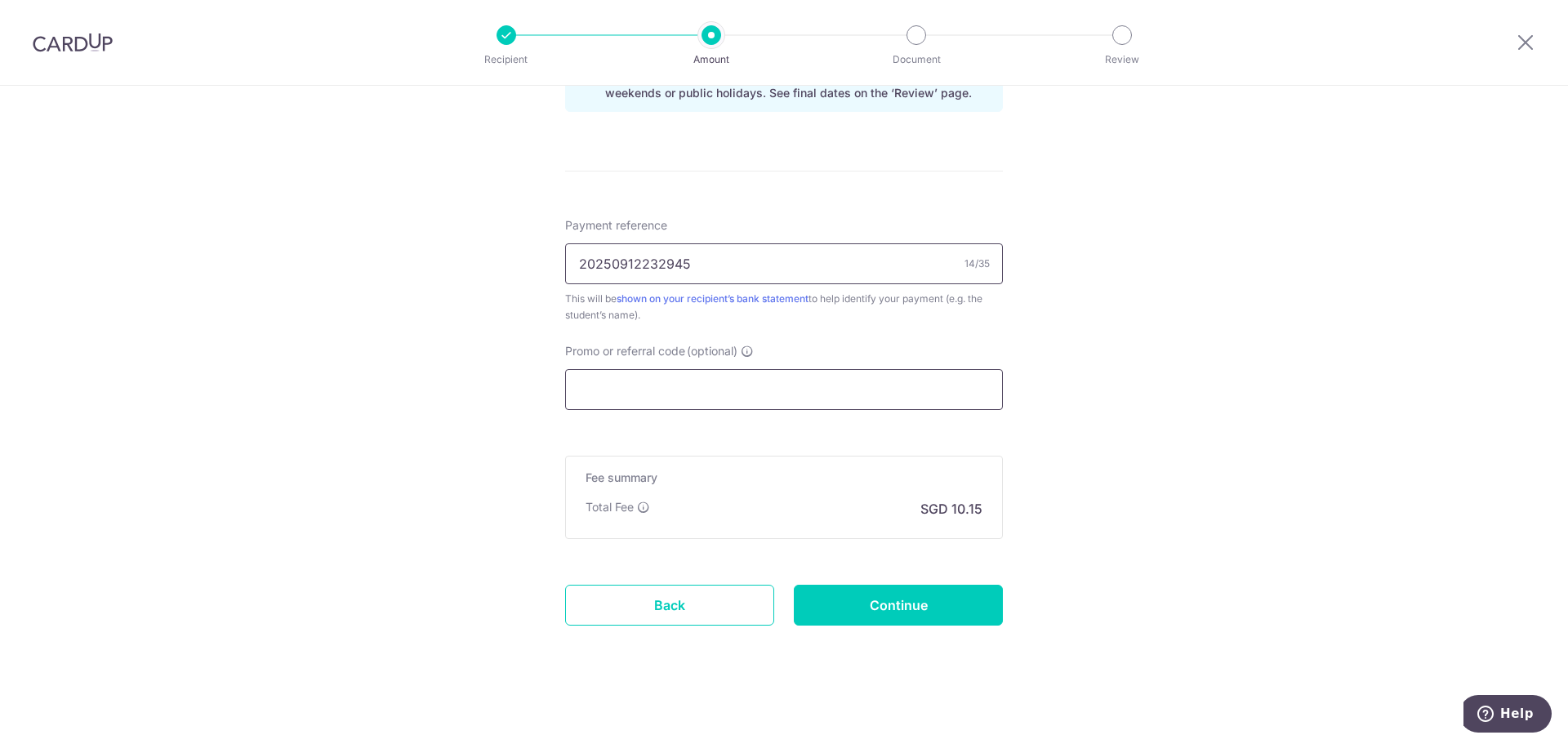
type input "20250912232945"
click at [681, 393] on input "Promo or referral code (optional)" at bounding box center [784, 390] width 438 height 41
click at [760, 403] on input "Promo or referral code (optional)" at bounding box center [784, 390] width 438 height 41
paste input "REC185"
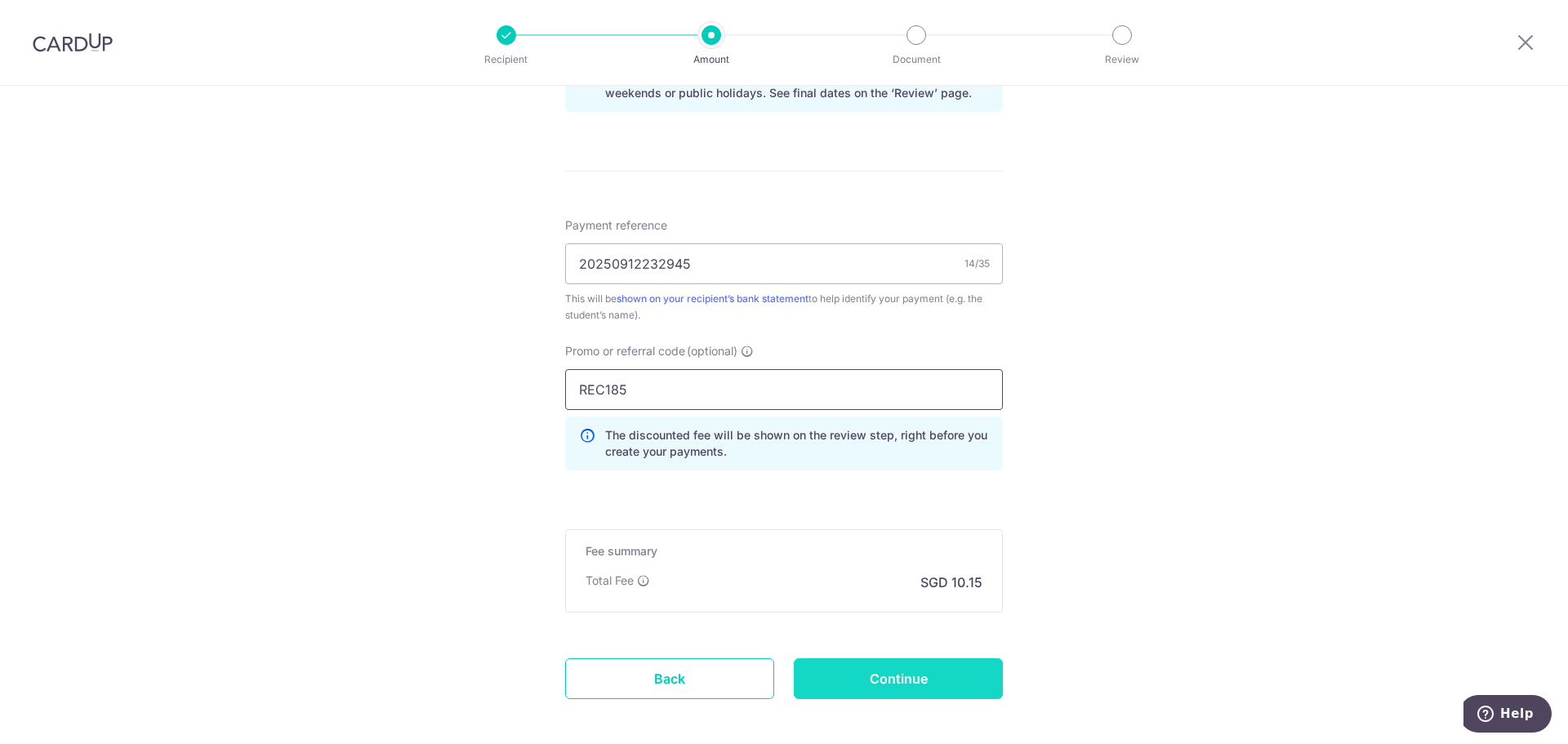
type input "REC185"
click at [887, 670] on input "Continue" at bounding box center [898, 679] width 209 height 41
type input "Create Schedule"
click at [887, 670] on div "Create Schedule" at bounding box center [898, 679] width 229 height 41
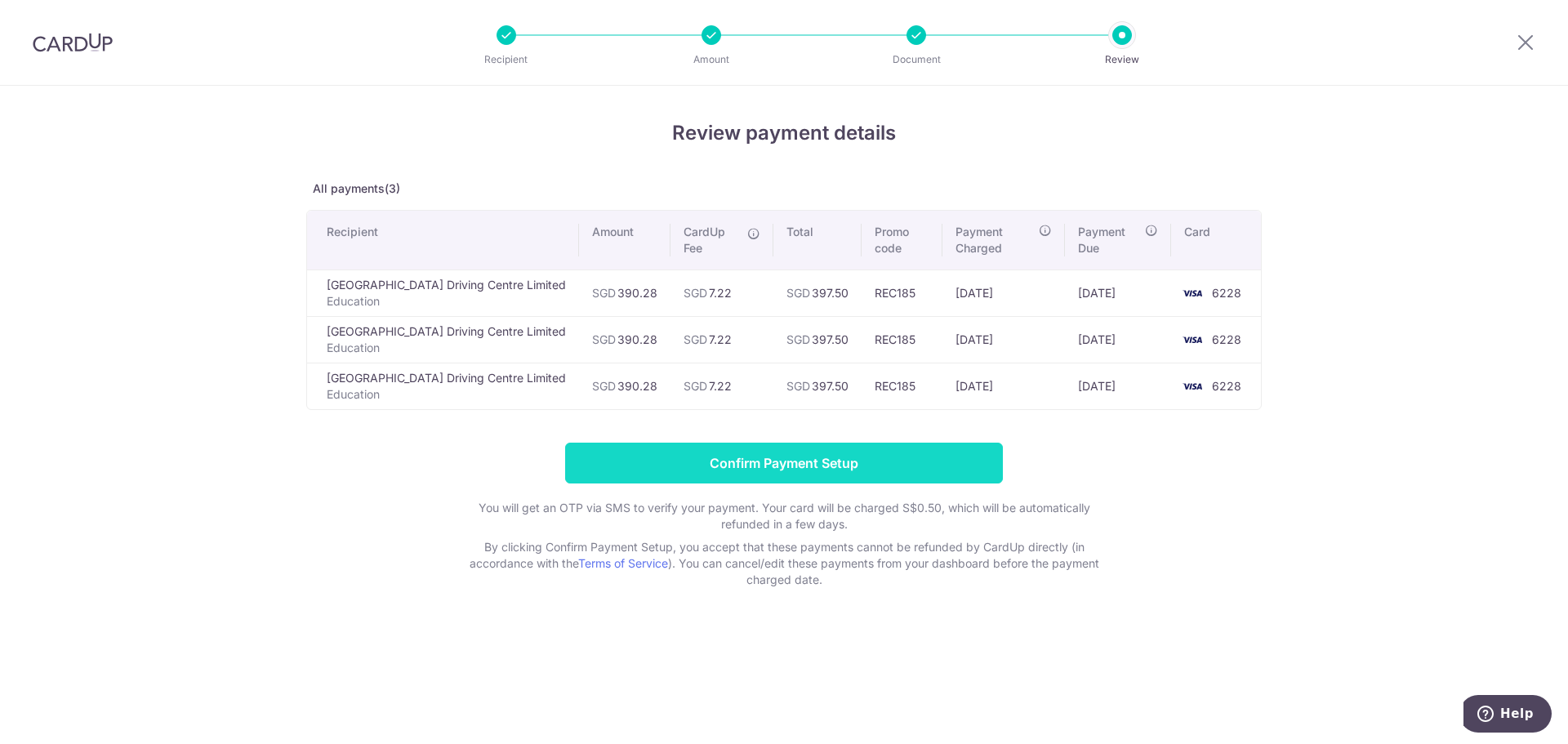
click at [736, 442] on input "Confirm Payment Setup" at bounding box center [784, 463] width 438 height 41
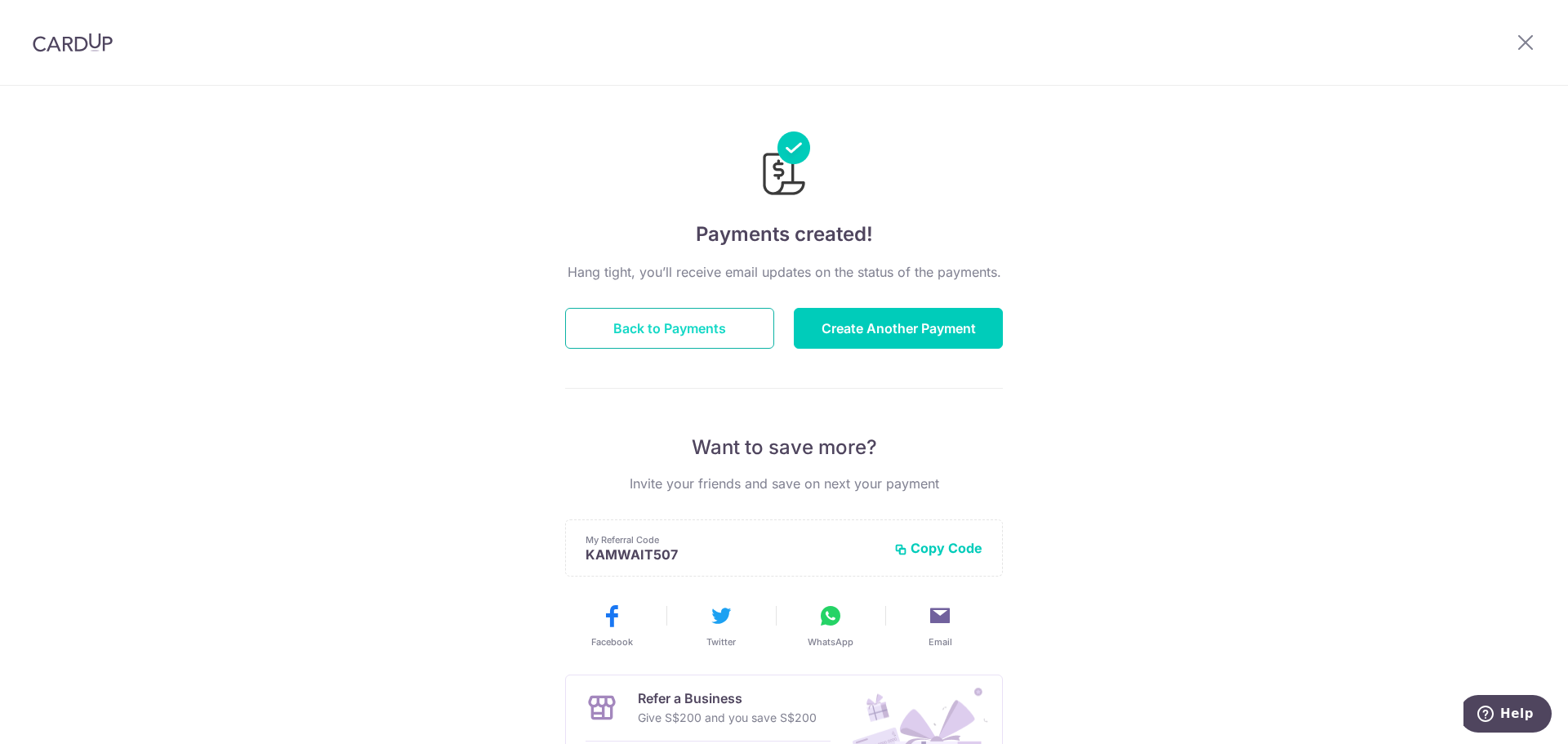
click at [675, 332] on button "Back to Payments" at bounding box center [669, 328] width 209 height 41
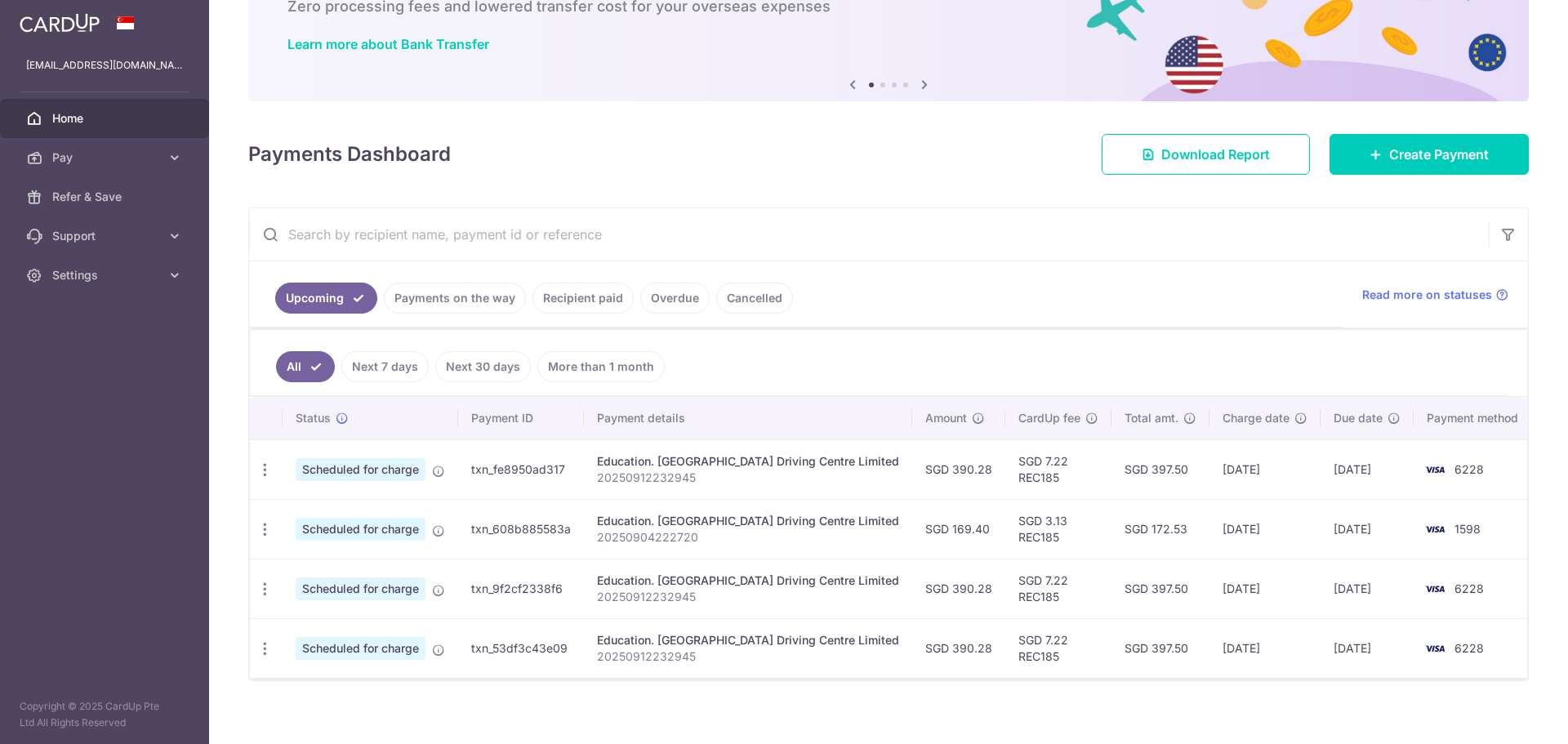
scroll to position [122, 0]
